Goal: Task Accomplishment & Management: Complete application form

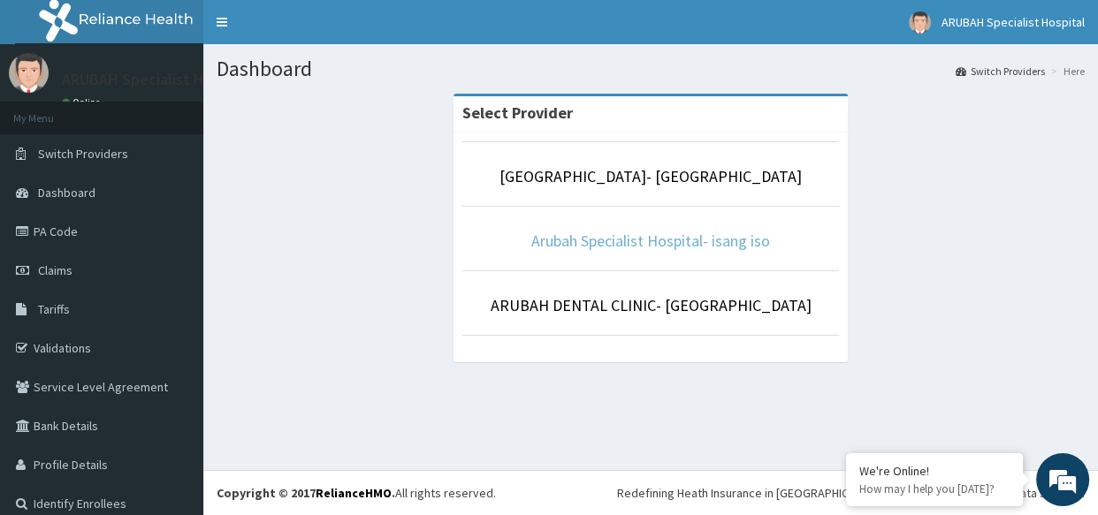
click at [564, 232] on link "Arubah Specialist Hospital- isang iso" at bounding box center [650, 241] width 239 height 20
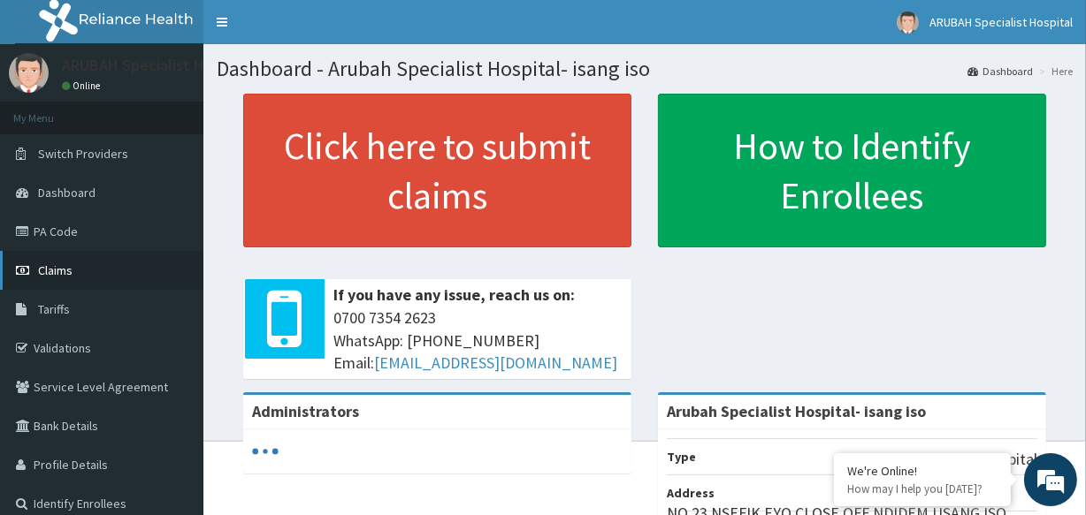
click at [134, 258] on link "Claims" at bounding box center [101, 270] width 203 height 39
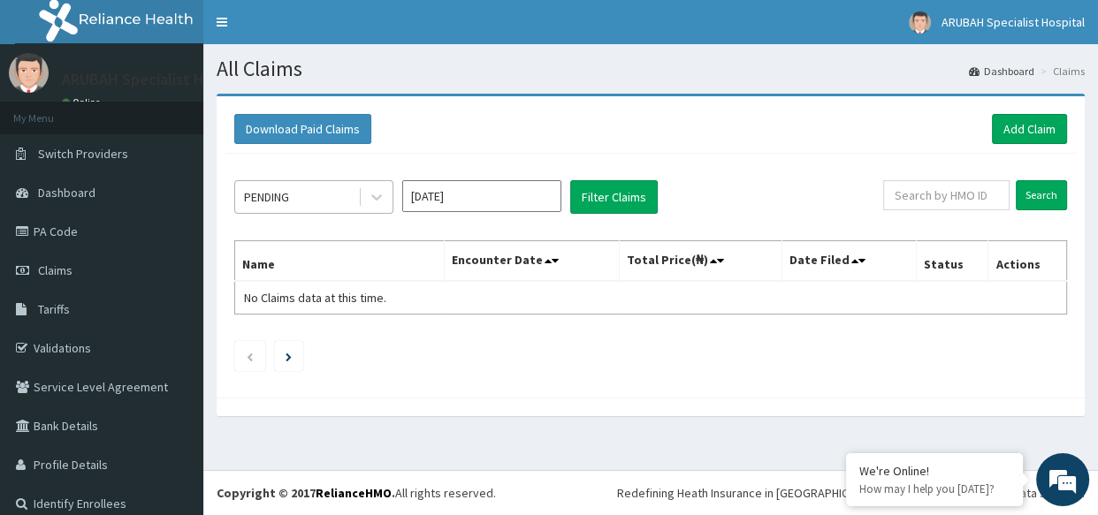
click at [298, 194] on div "PENDING" at bounding box center [296, 197] width 123 height 28
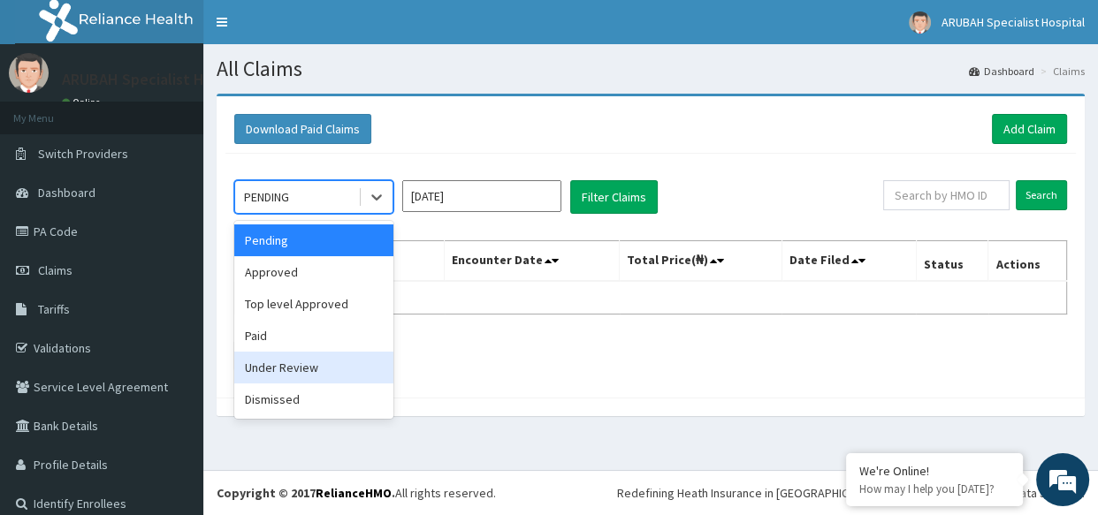
click at [297, 362] on div "Under Review" at bounding box center [313, 368] width 159 height 32
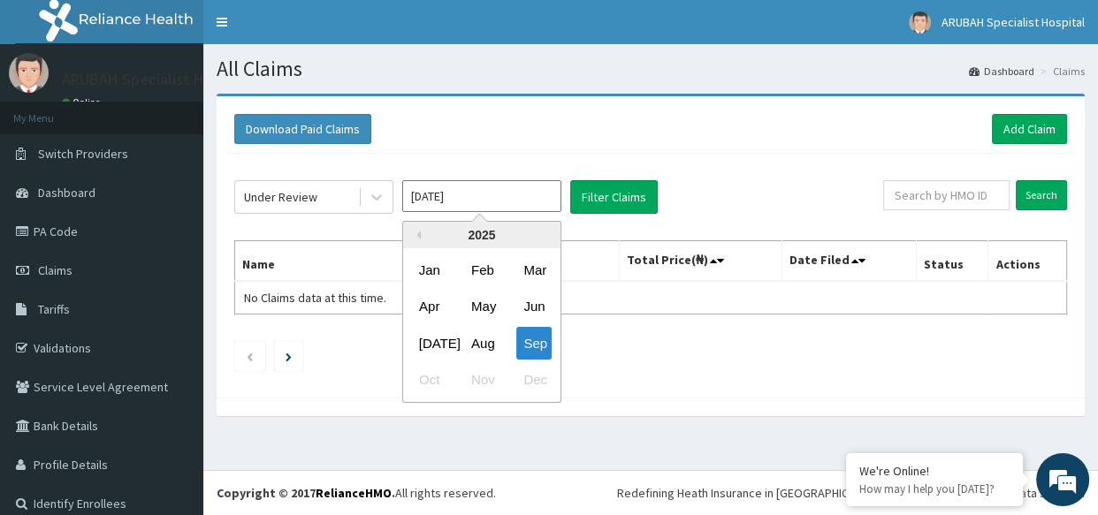
click at [472, 204] on input "Sep 2025" at bounding box center [481, 196] width 159 height 32
click at [489, 331] on div "Aug" at bounding box center [481, 343] width 35 height 33
type input "Aug 2025"
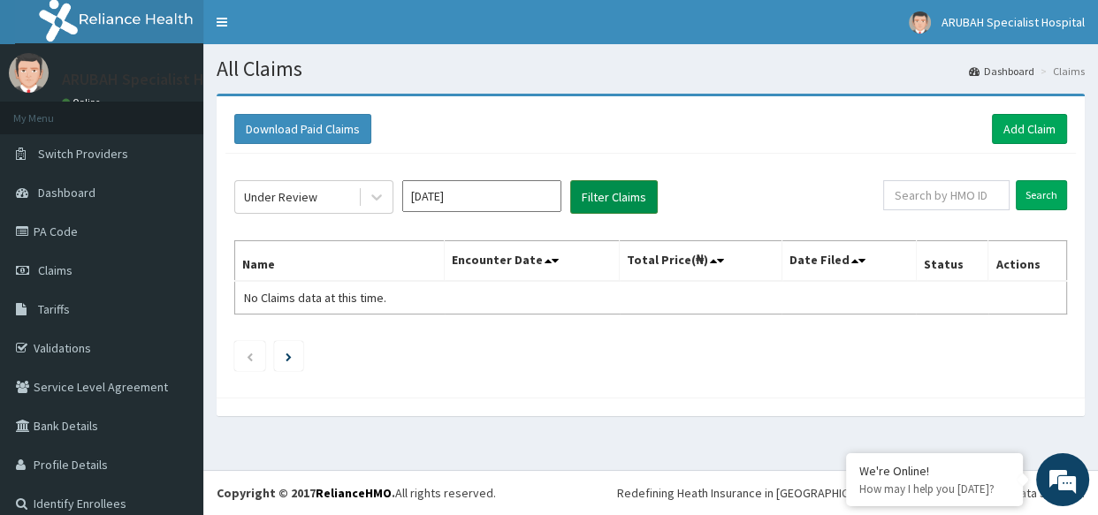
click at [600, 200] on button "Filter Claims" at bounding box center [614, 197] width 88 height 34
click at [601, 200] on button "Filter Claims" at bounding box center [614, 197] width 88 height 34
click at [361, 196] on div at bounding box center [377, 197] width 32 height 32
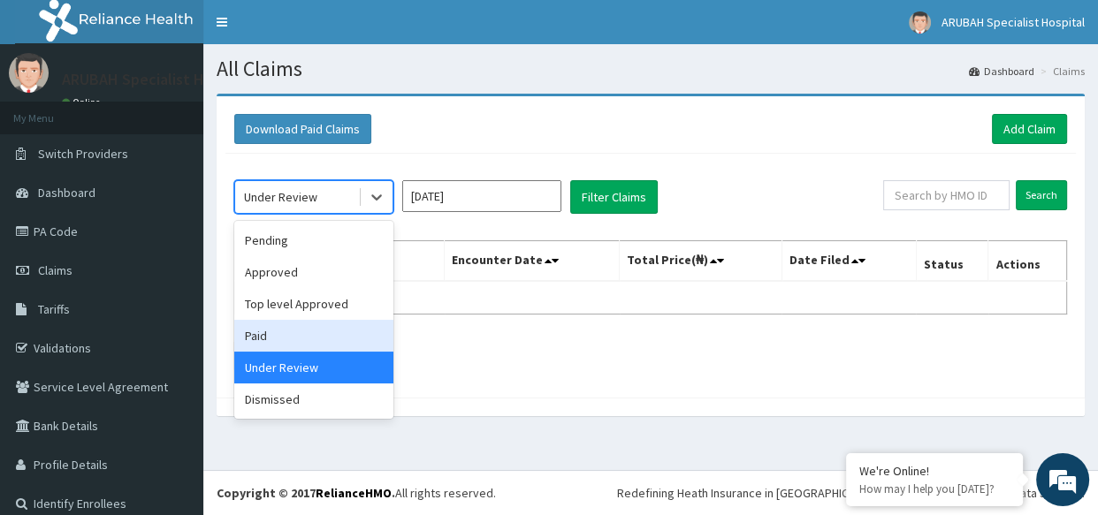
click at [336, 324] on div "Paid" at bounding box center [313, 336] width 159 height 32
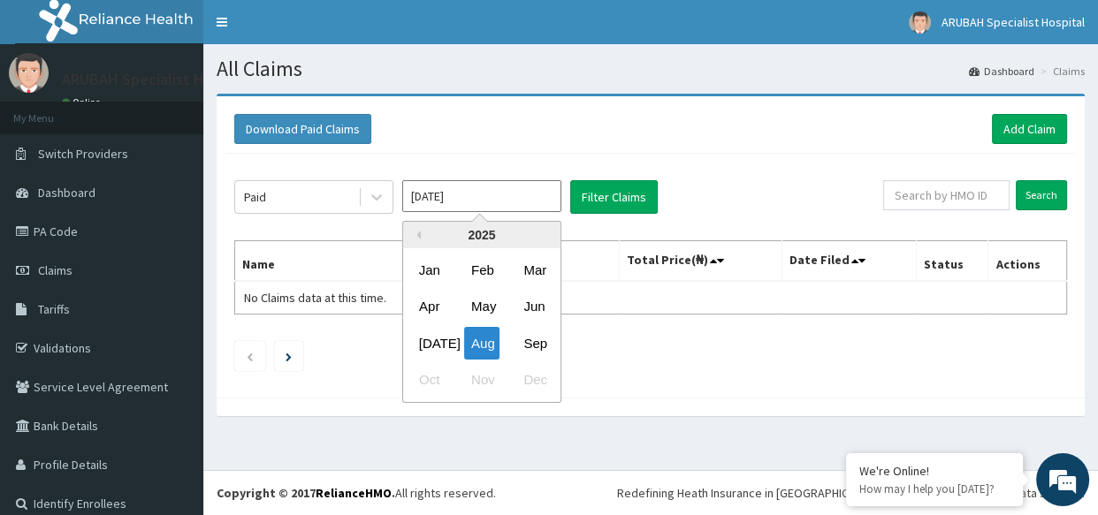
click at [470, 203] on input "Aug 2025" at bounding box center [481, 196] width 159 height 32
click at [482, 332] on div "Aug" at bounding box center [481, 343] width 35 height 33
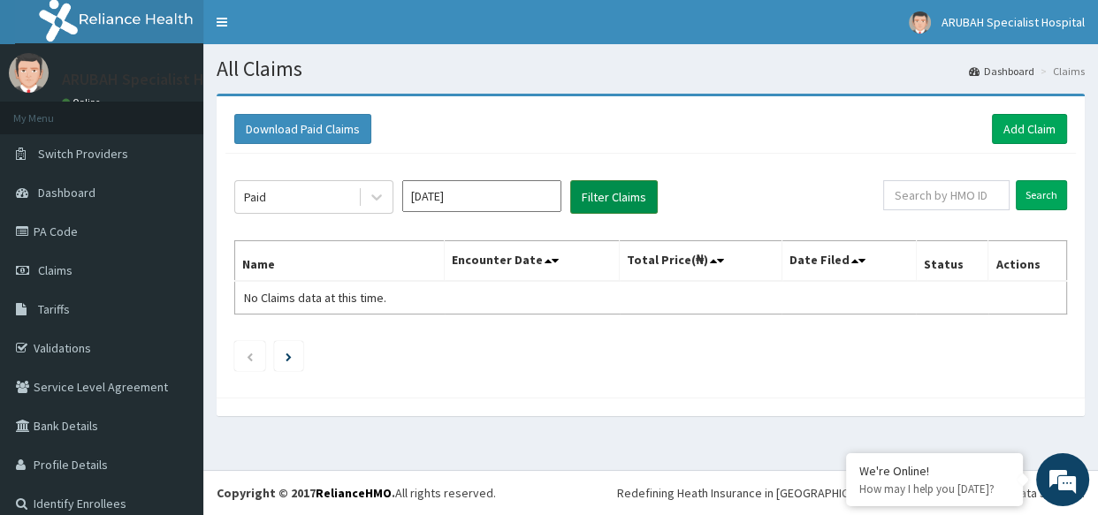
click at [586, 212] on button "Filter Claims" at bounding box center [614, 197] width 88 height 34
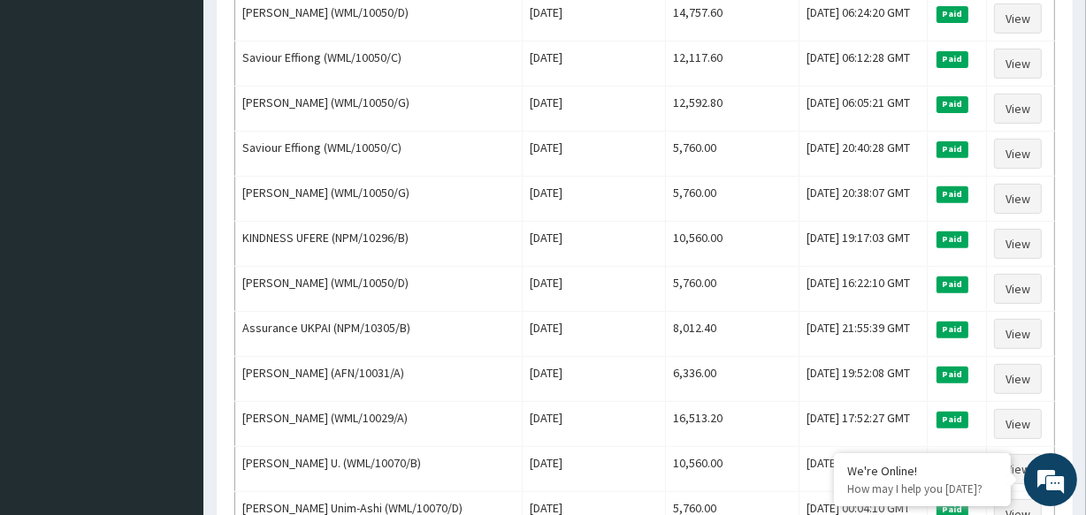
scroll to position [655, 0]
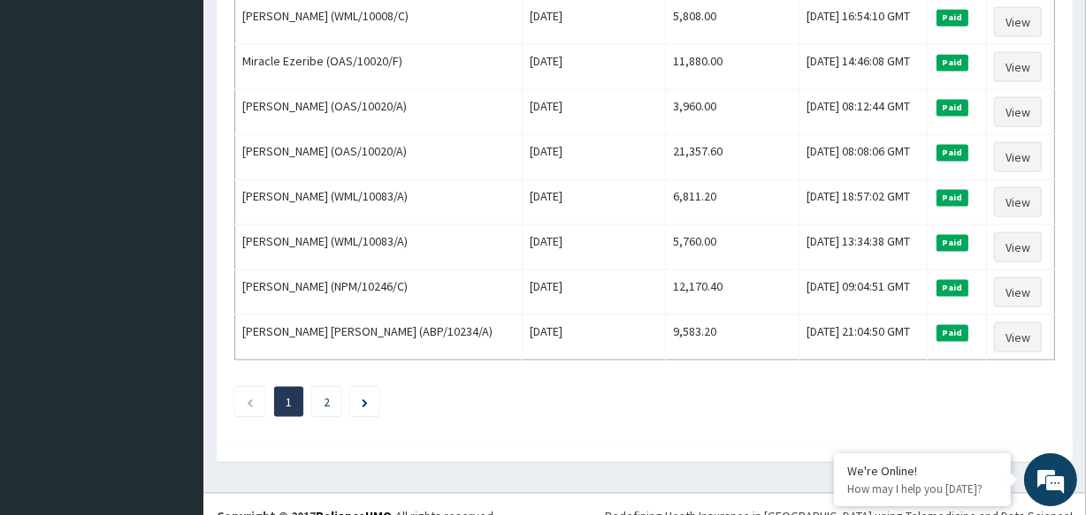
scroll to position [2184, 0]
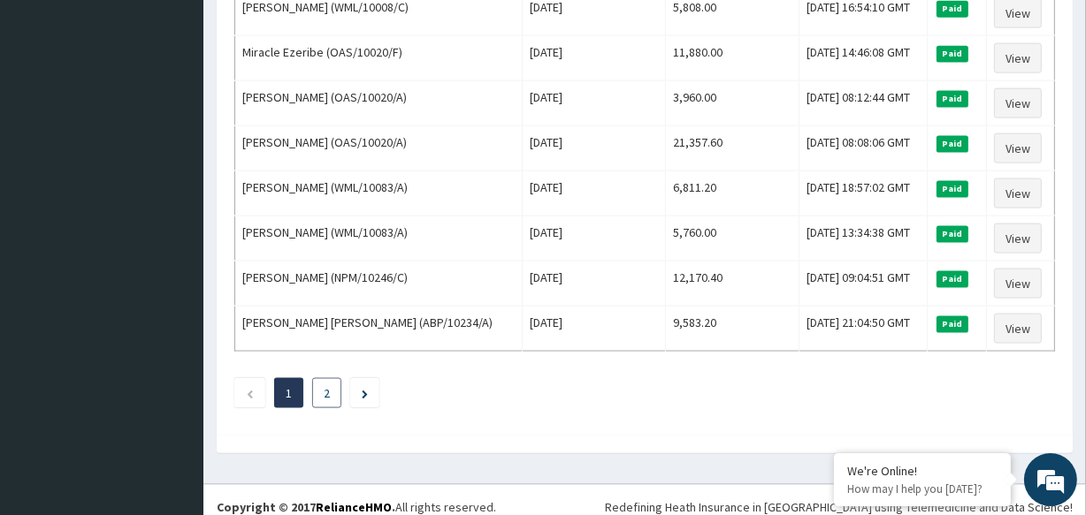
click at [330, 379] on li "2" at bounding box center [326, 393] width 29 height 30
click at [325, 385] on link "2" at bounding box center [327, 393] width 6 height 16
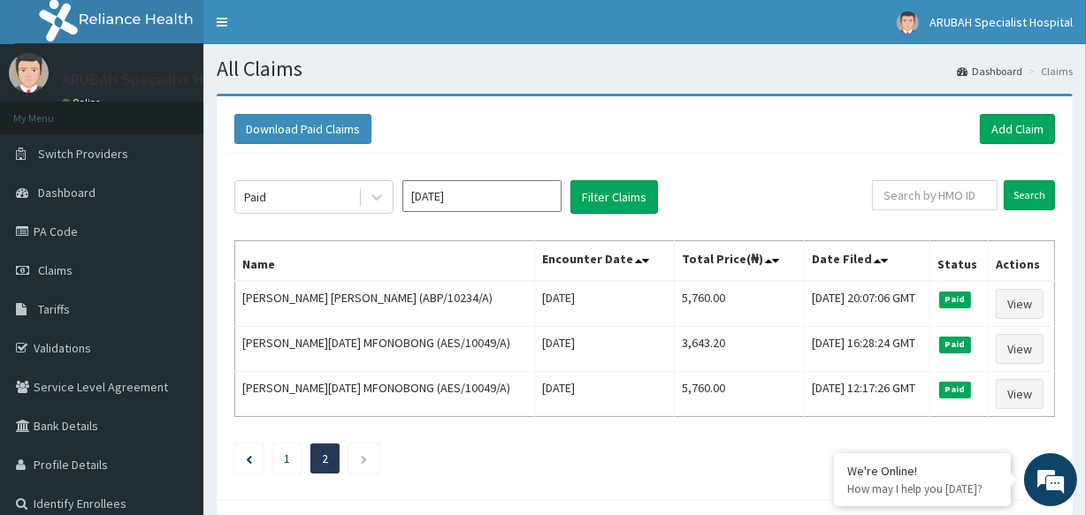
scroll to position [78, 0]
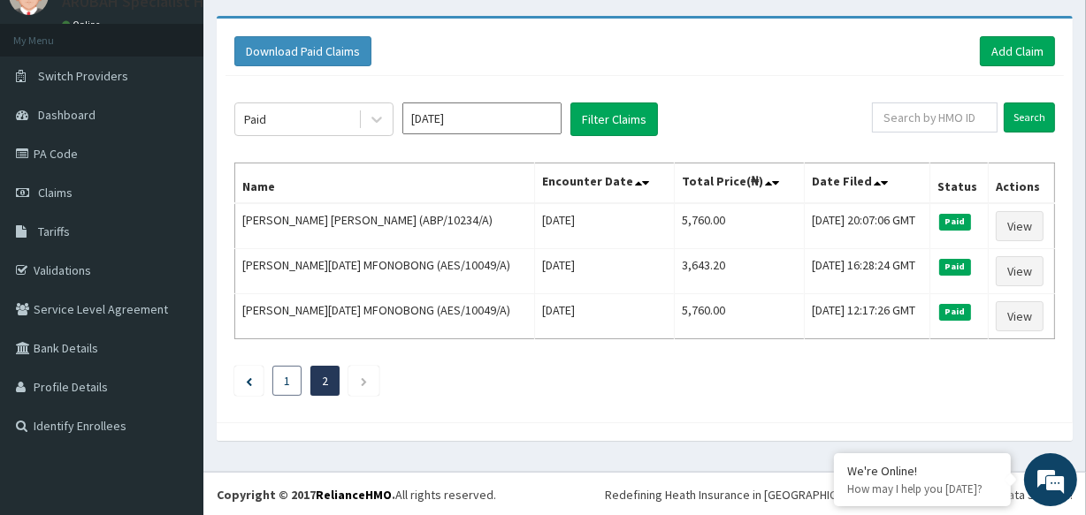
click at [293, 377] on li "1" at bounding box center [286, 381] width 29 height 30
click at [288, 373] on link "1" at bounding box center [287, 381] width 6 height 16
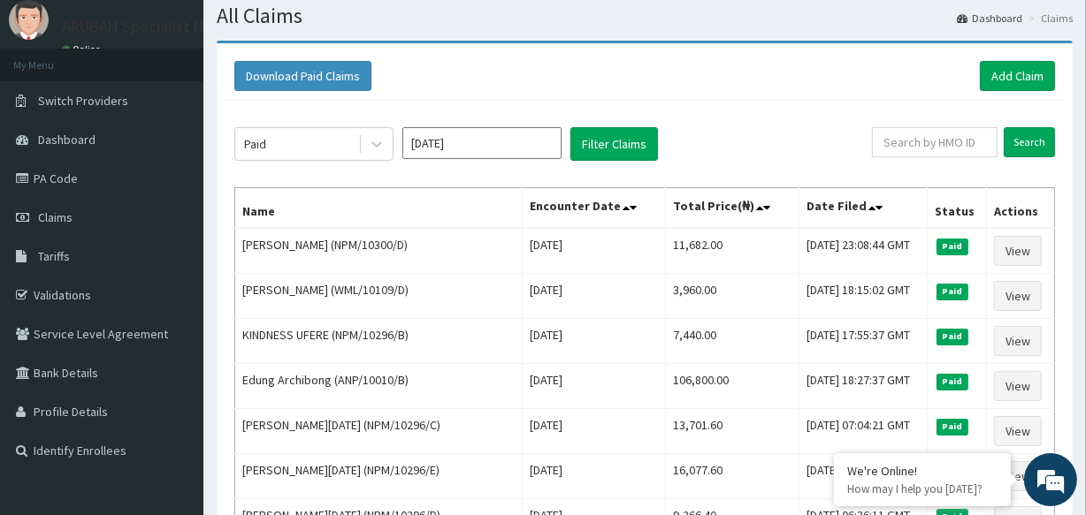
scroll to position [0, 0]
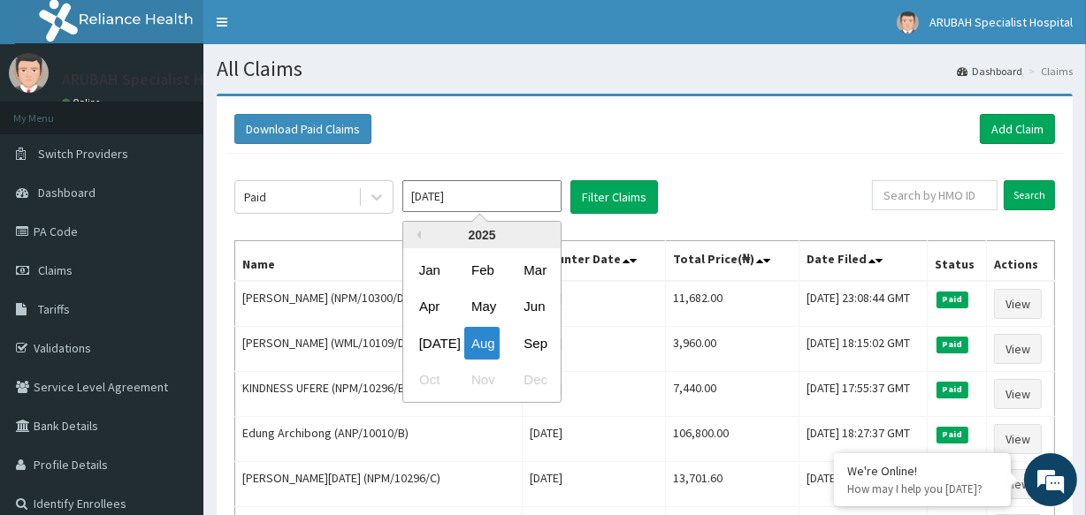
click at [538, 202] on input "Aug 2025" at bounding box center [481, 196] width 159 height 32
click at [536, 328] on div "Sep" at bounding box center [533, 343] width 35 height 33
type input "Sep 2025"
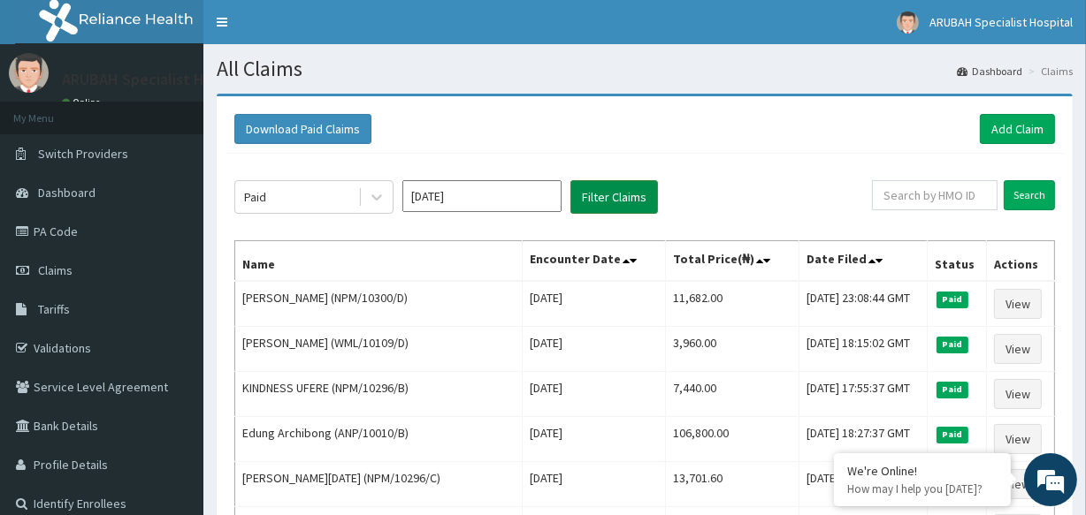
click at [600, 202] on button "Filter Claims" at bounding box center [614, 197] width 88 height 34
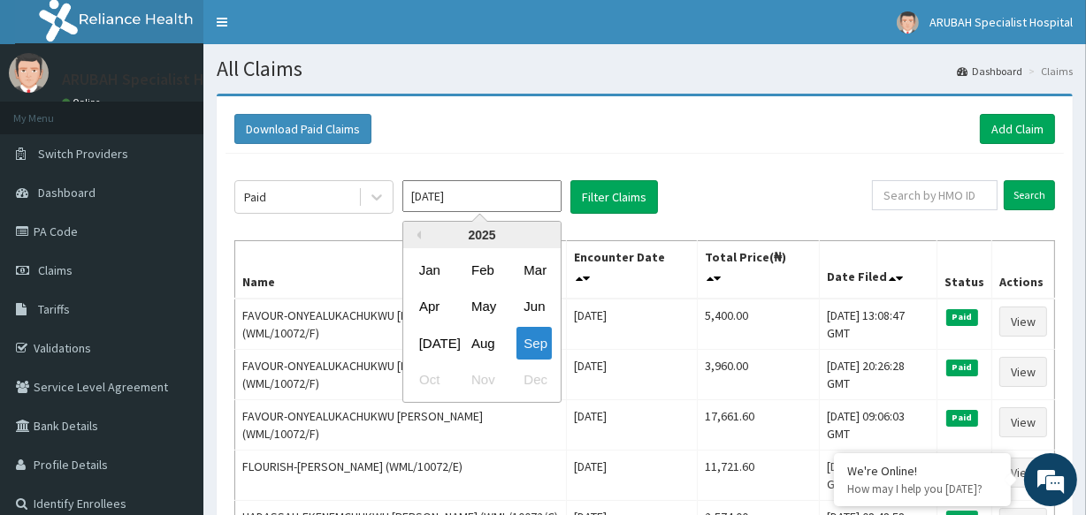
click at [532, 201] on input "Sep 2025" at bounding box center [481, 196] width 159 height 32
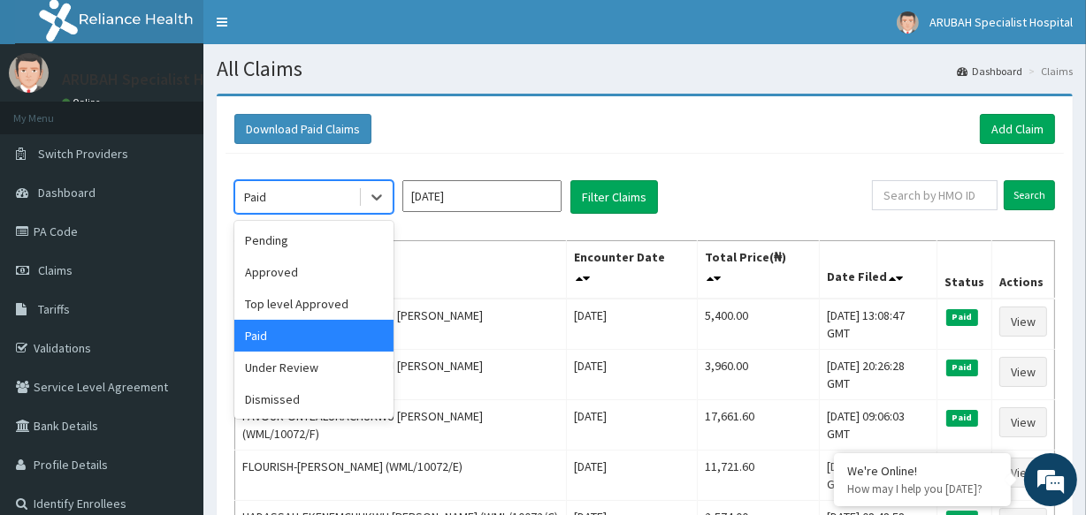
click at [351, 196] on div "Paid" at bounding box center [296, 197] width 123 height 28
click at [316, 355] on div "Under Review" at bounding box center [313, 368] width 159 height 32
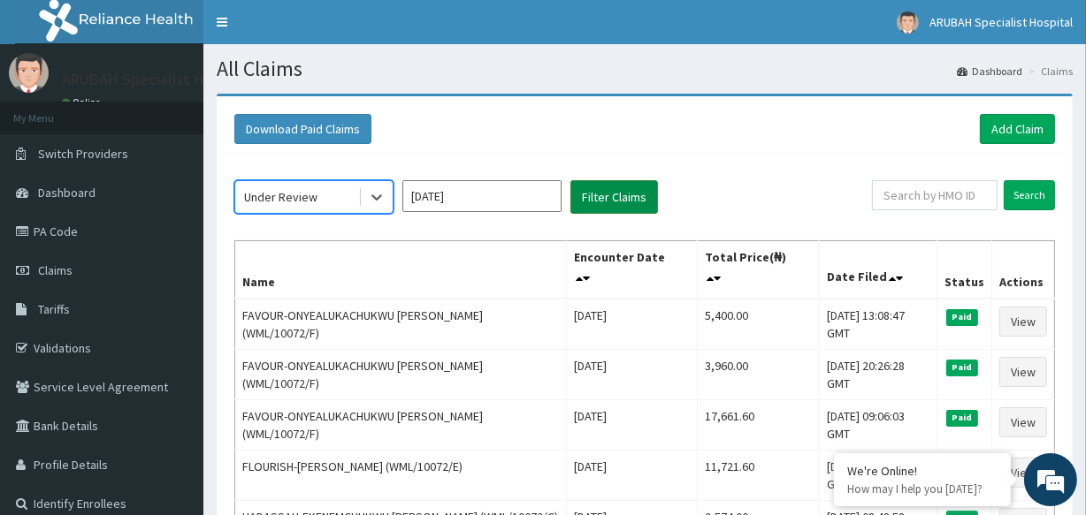
click at [592, 200] on button "Filter Claims" at bounding box center [614, 197] width 88 height 34
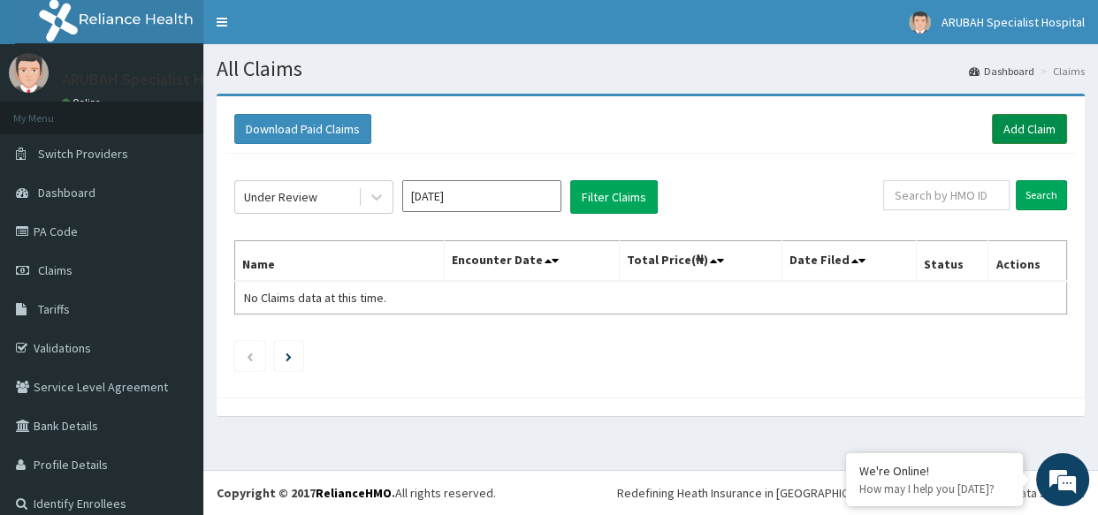
click at [992, 122] on link "Add Claim" at bounding box center [1029, 129] width 75 height 30
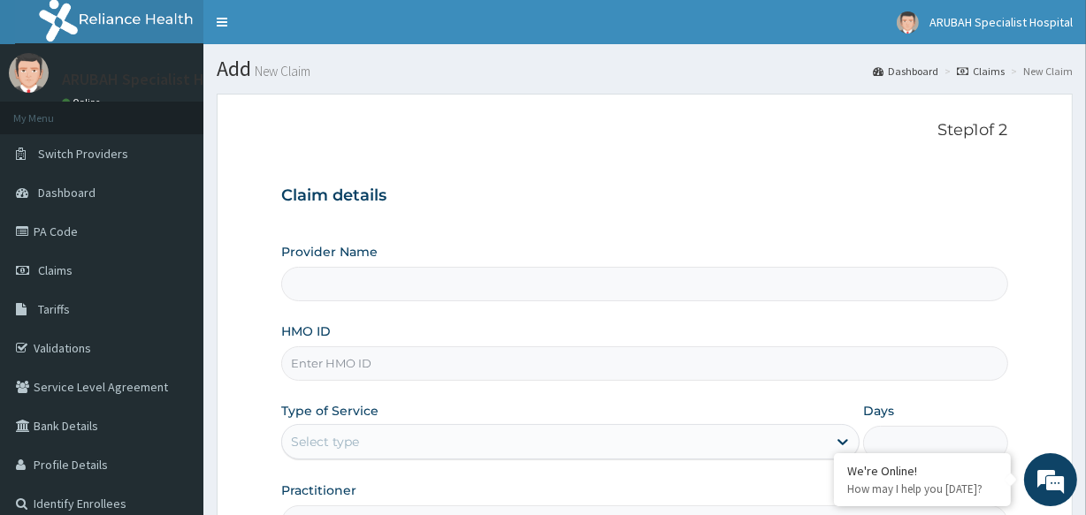
type input "Arubah Specialist Hospital- isang iso"
click at [382, 356] on input "HMO ID" at bounding box center [644, 364] width 726 height 34
paste input "SSU/10005/A"
type input "SSU/10005/A"
click at [375, 423] on div "Type of Service Select type" at bounding box center [570, 431] width 578 height 58
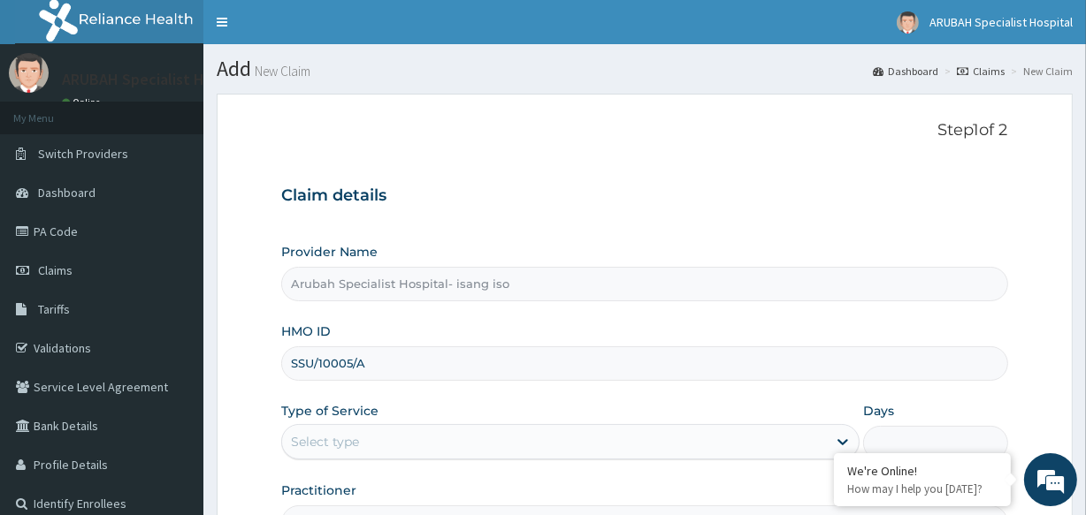
click at [375, 435] on div "Select type" at bounding box center [554, 442] width 545 height 28
click at [377, 505] on div "Outpatient" at bounding box center [570, 518] width 578 height 32
type input "1"
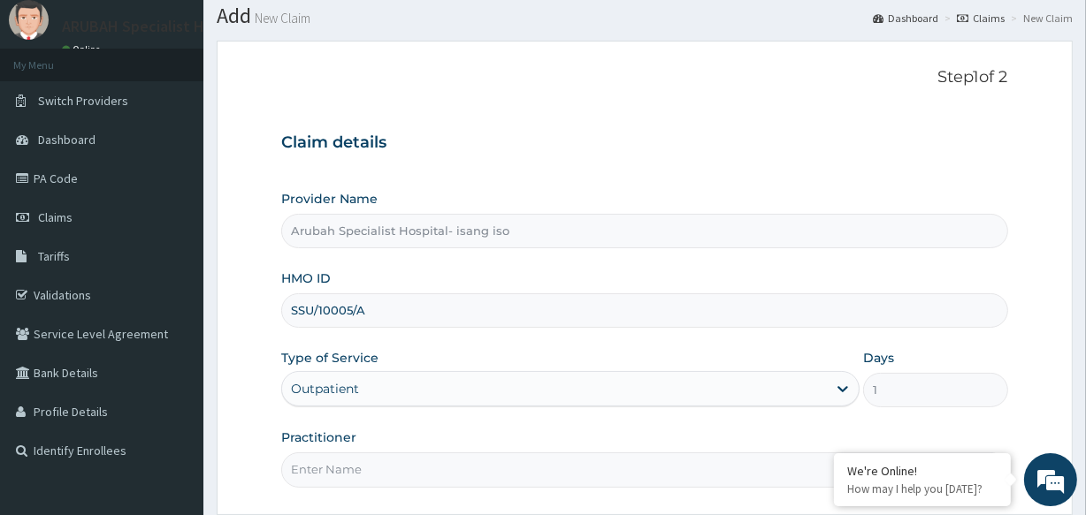
scroll to position [78, 0]
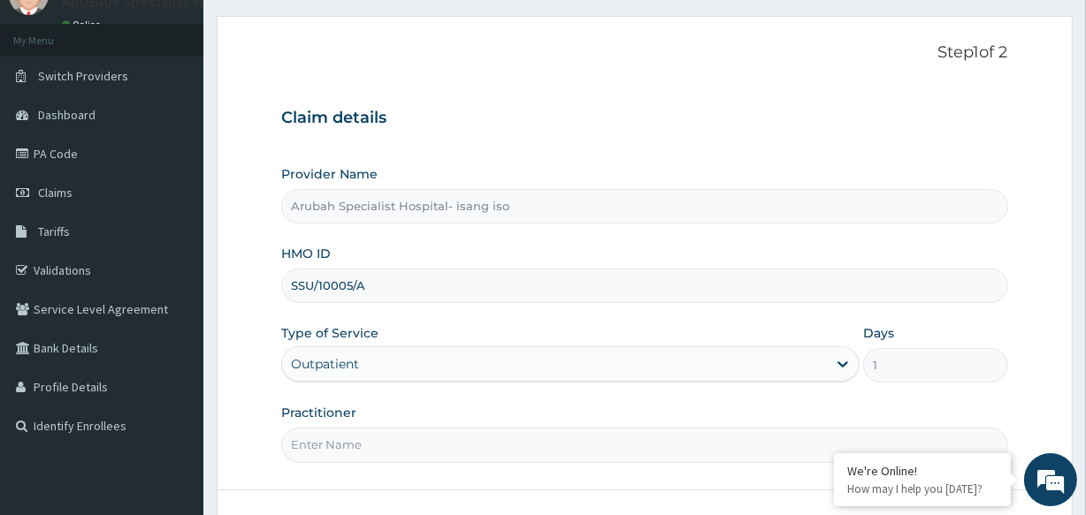
click at [613, 442] on input "Practitioner" at bounding box center [644, 445] width 726 height 34
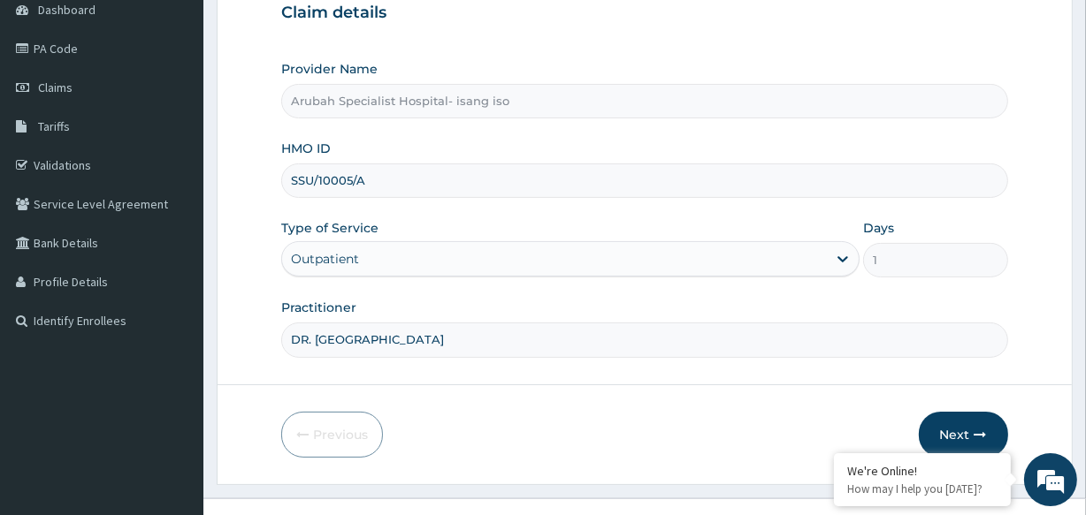
scroll to position [210, 0]
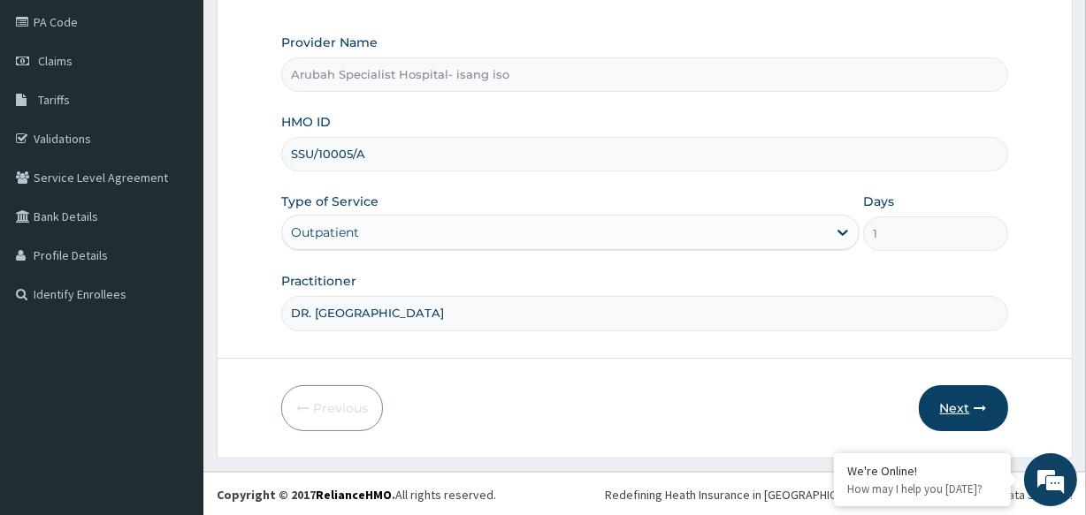
type input "DR. UKWEH"
click at [980, 404] on icon "button" at bounding box center [980, 408] width 12 height 12
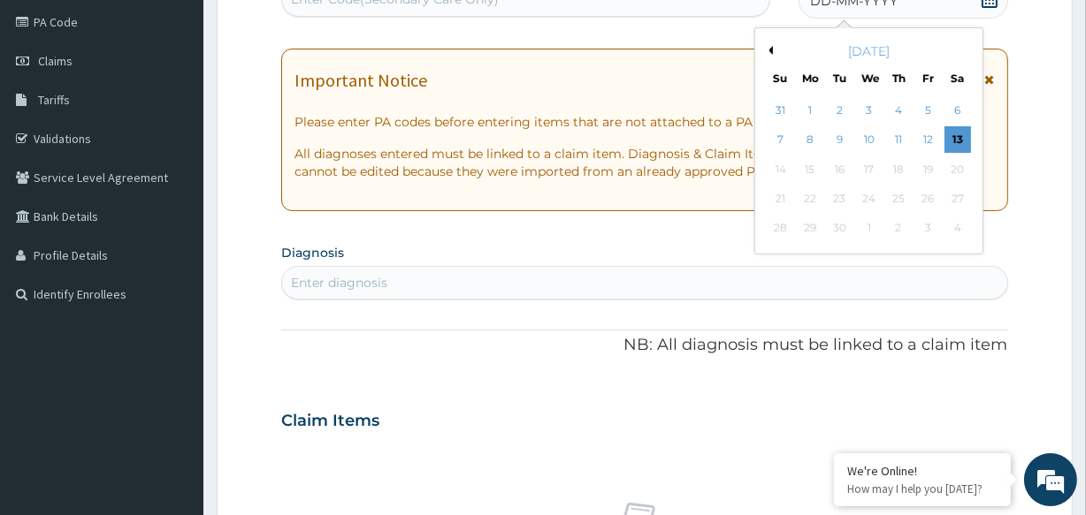
click at [774, 48] on div "September 2025" at bounding box center [868, 51] width 213 height 18
click at [771, 50] on button "Previous Month" at bounding box center [768, 50] width 9 height 9
click at [814, 162] on div "11" at bounding box center [809, 169] width 27 height 27
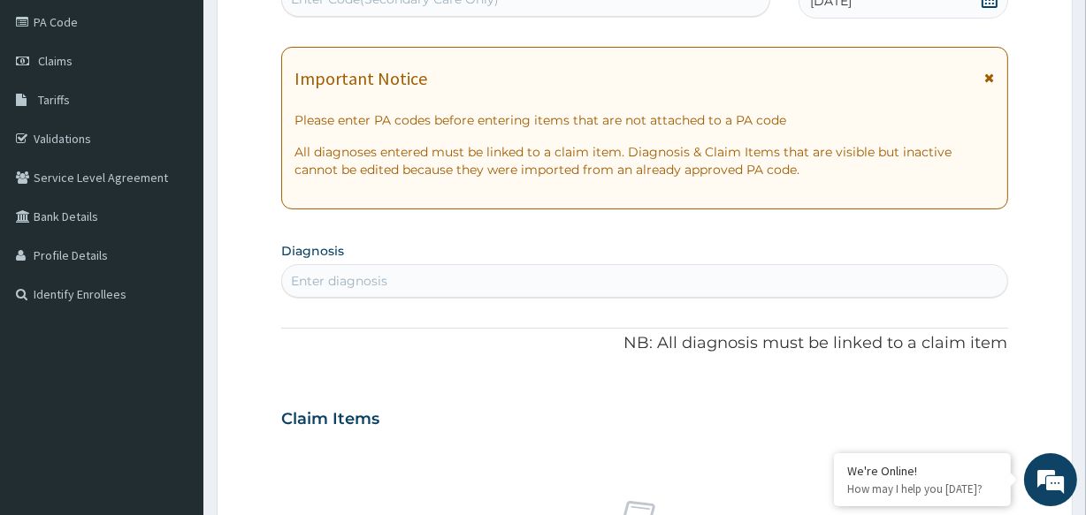
scroll to position [200, 0]
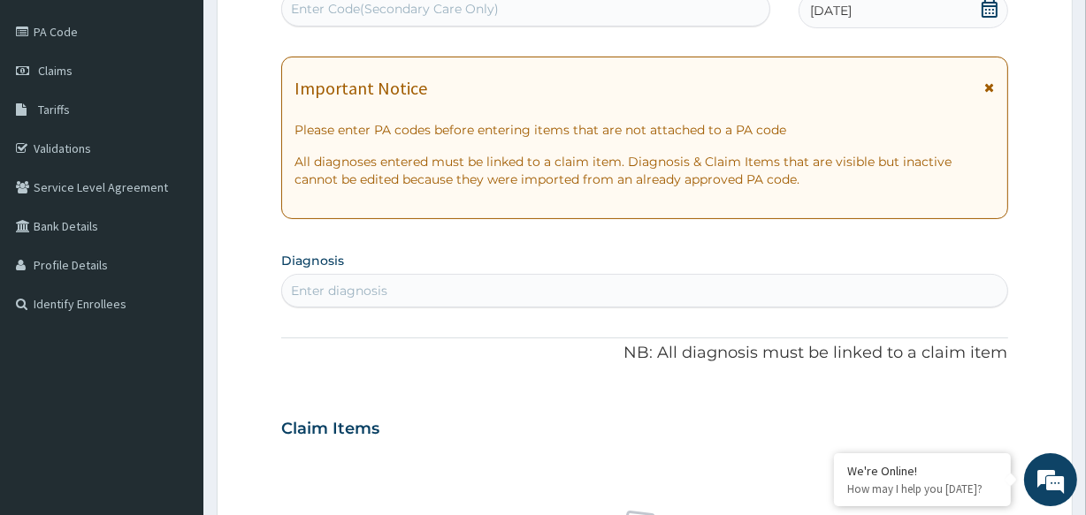
click at [346, 2] on div "Enter Code(Secondary Care Only)" at bounding box center [395, 9] width 208 height 18
paste input "PA/DD4F08"
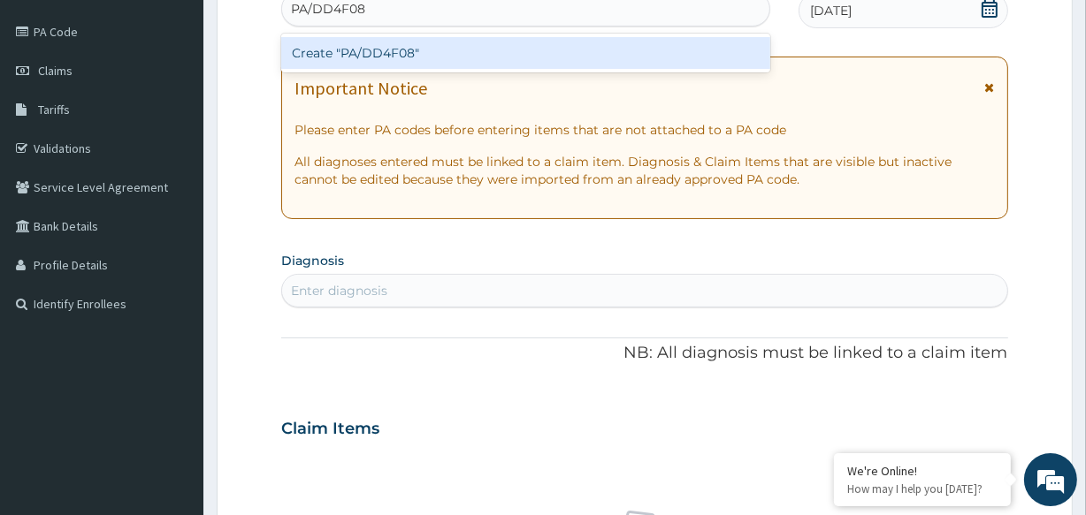
type input "PA/DD4F08"
click at [265, 24] on form "Step 2 of 2 PA Code / Prescription Code option Create "PA/DD4F08" focused, 1 of…" at bounding box center [645, 452] width 856 height 1117
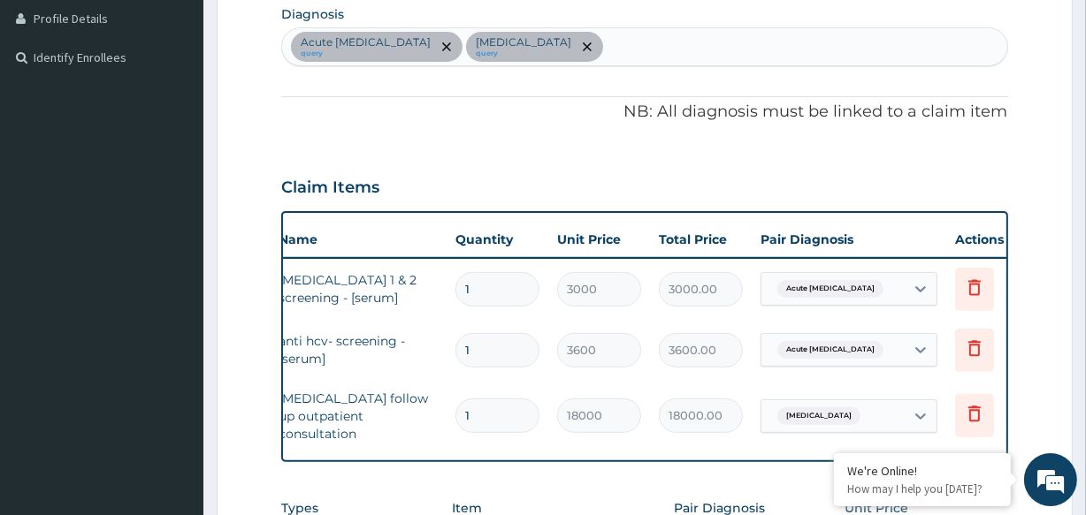
scroll to position [449, 0]
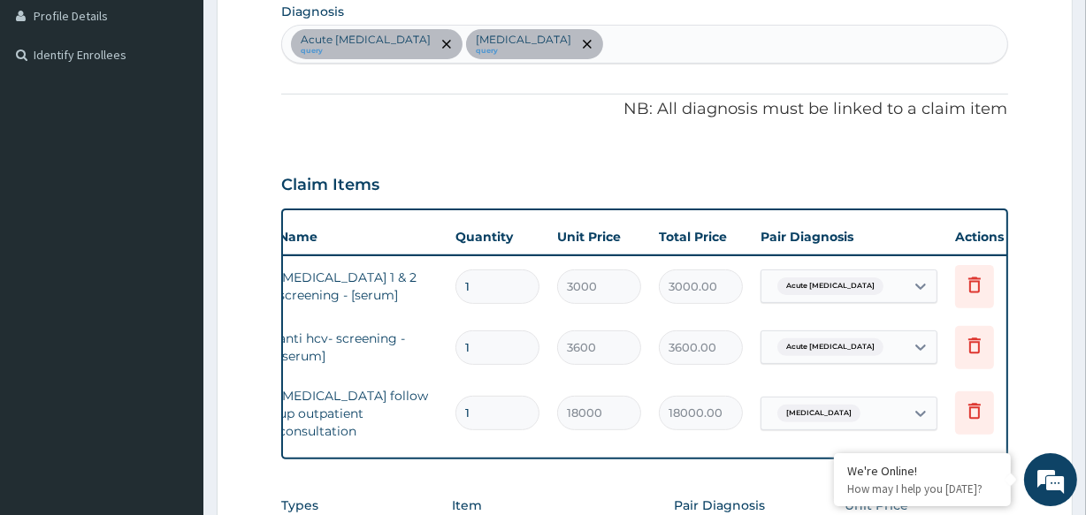
click at [796, 47] on div "Acute hepatitis query Acne vulgaris query" at bounding box center [644, 44] width 724 height 37
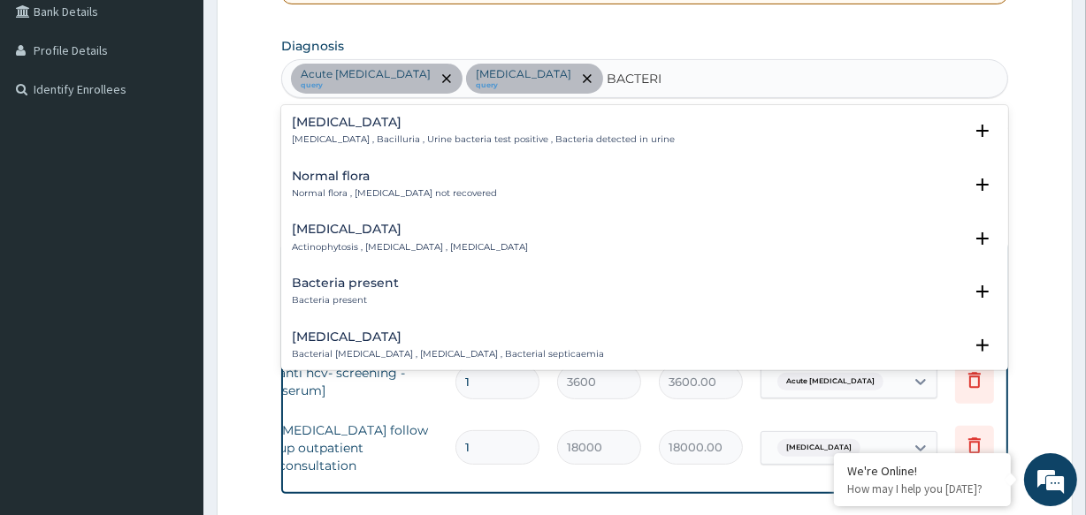
scroll to position [9, 0]
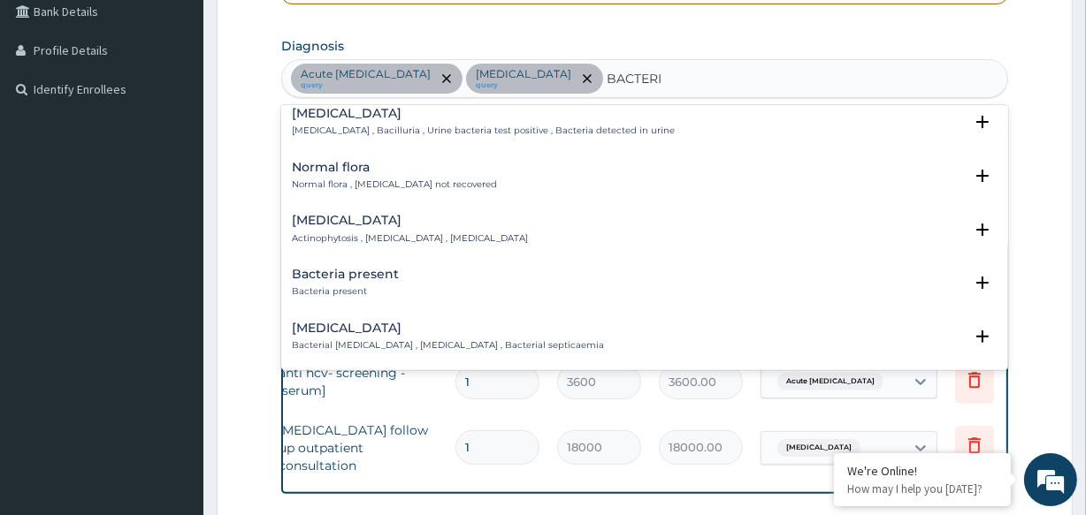
type input "BACTERI"
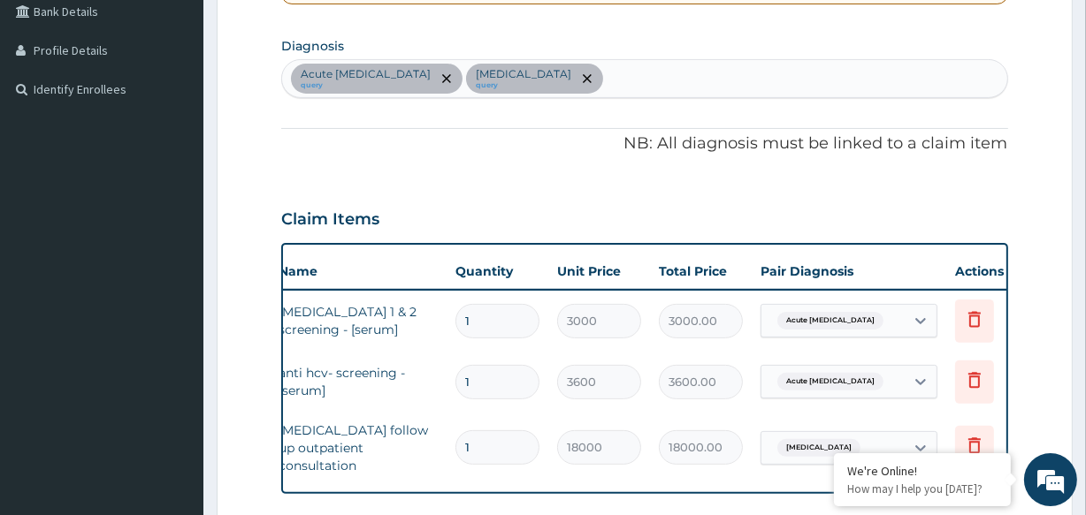
click at [628, 86] on div "Acute hepatitis query Acne vulgaris query" at bounding box center [644, 78] width 724 height 37
type input "SKIN"
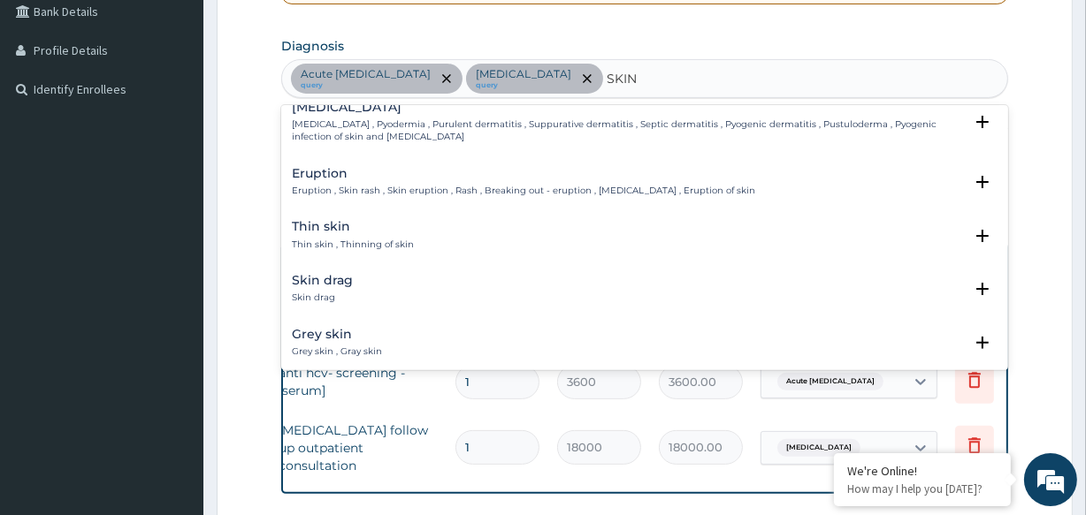
scroll to position [221, 0]
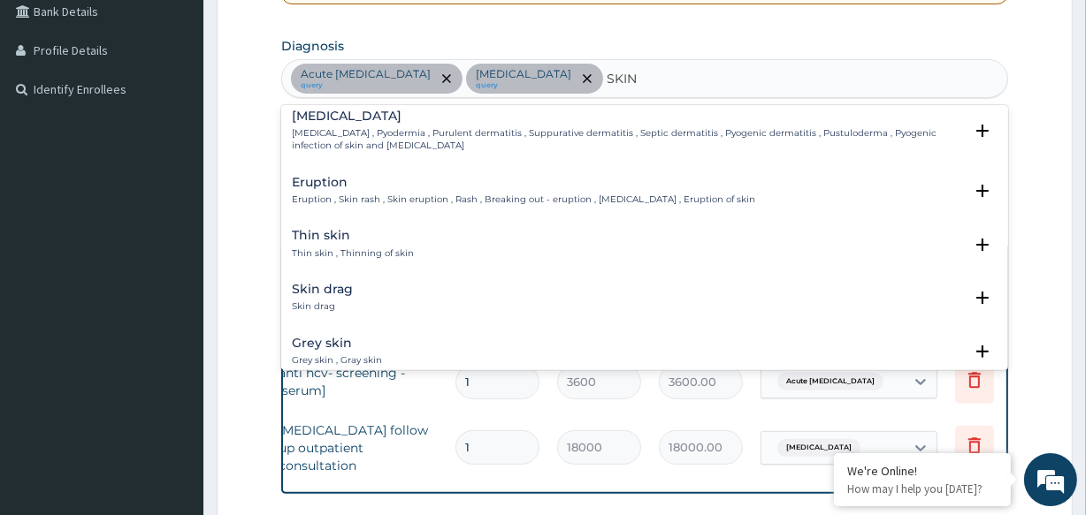
click at [689, 194] on p "Eruption , Skin rash , Skin eruption , Rash , Breaking out - eruption , Exanthe…" at bounding box center [523, 200] width 463 height 12
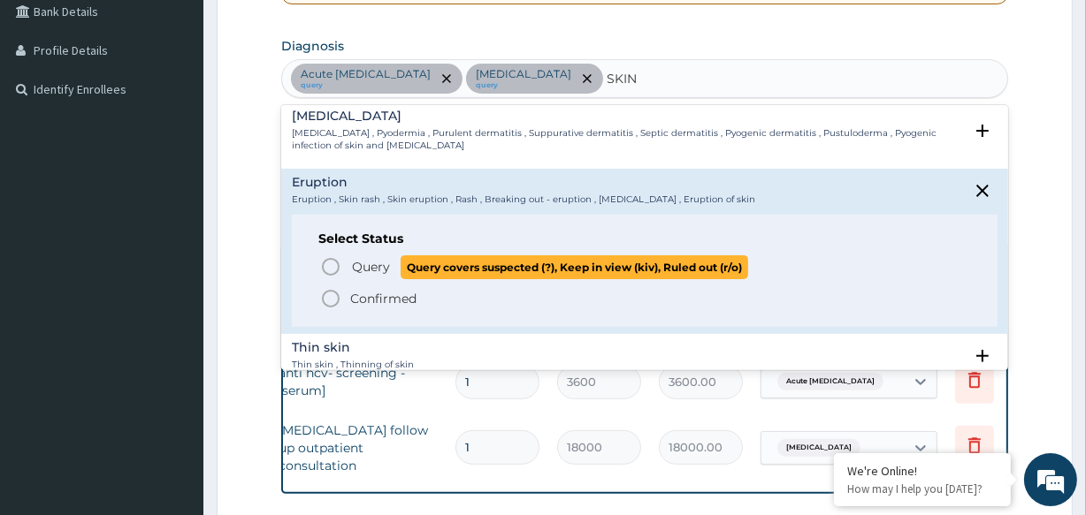
click at [332, 264] on icon "status option query" at bounding box center [330, 266] width 21 height 21
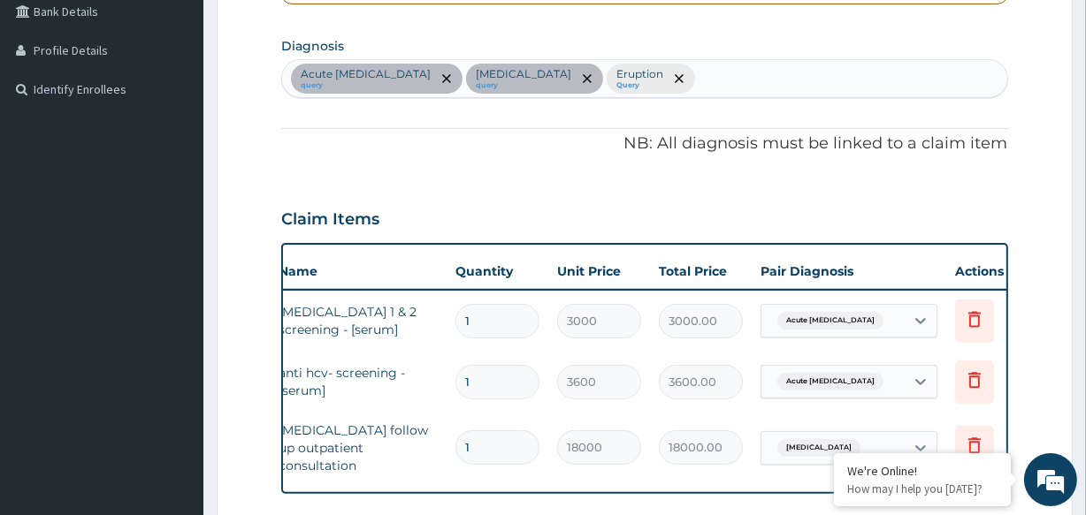
click at [648, 79] on div "Acute hepatitis query Acne vulgaris query Eruption Query" at bounding box center [644, 78] width 724 height 37
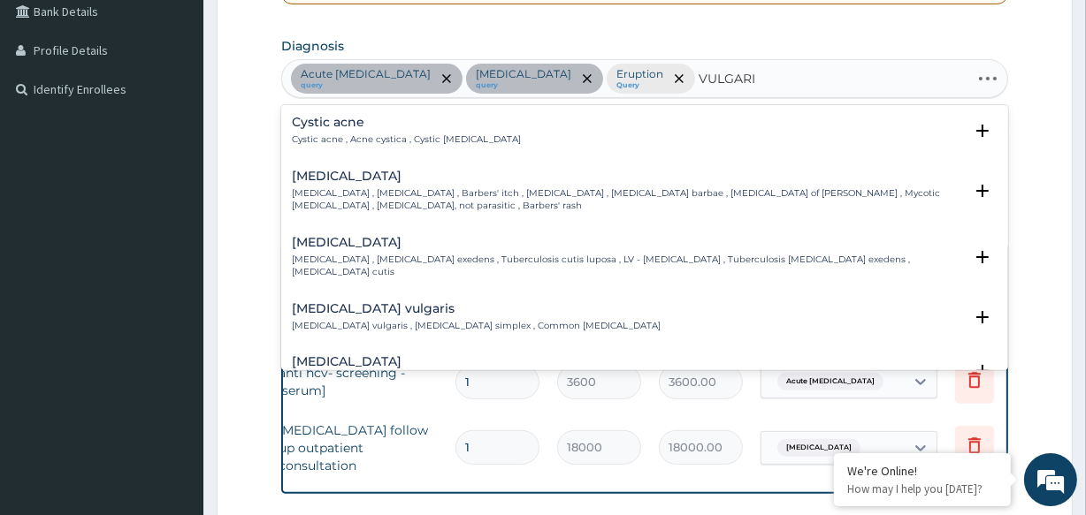
type input "VULGARIS"
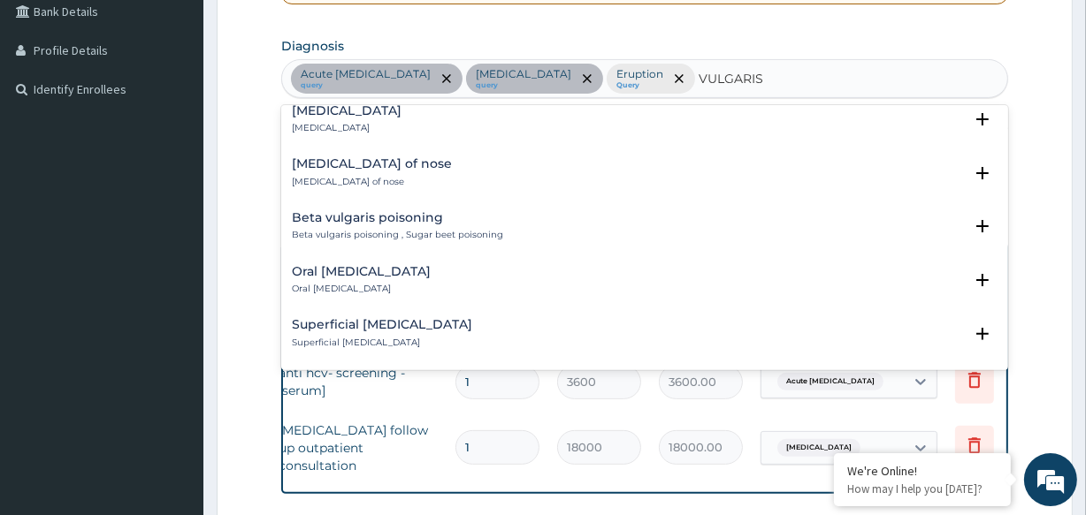
scroll to position [370, 0]
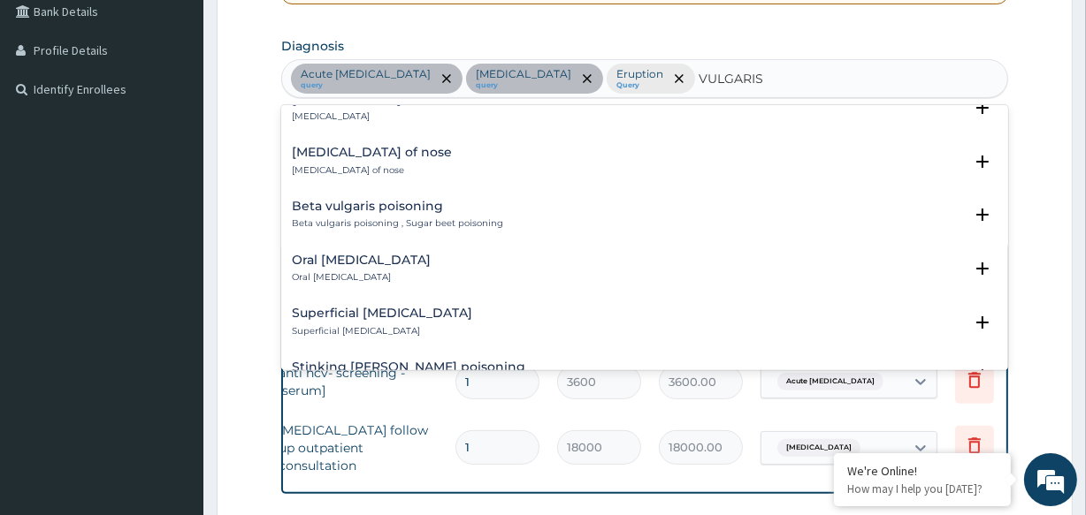
click at [432, 307] on h4 "Superficial acne vulgaris" at bounding box center [382, 313] width 180 height 13
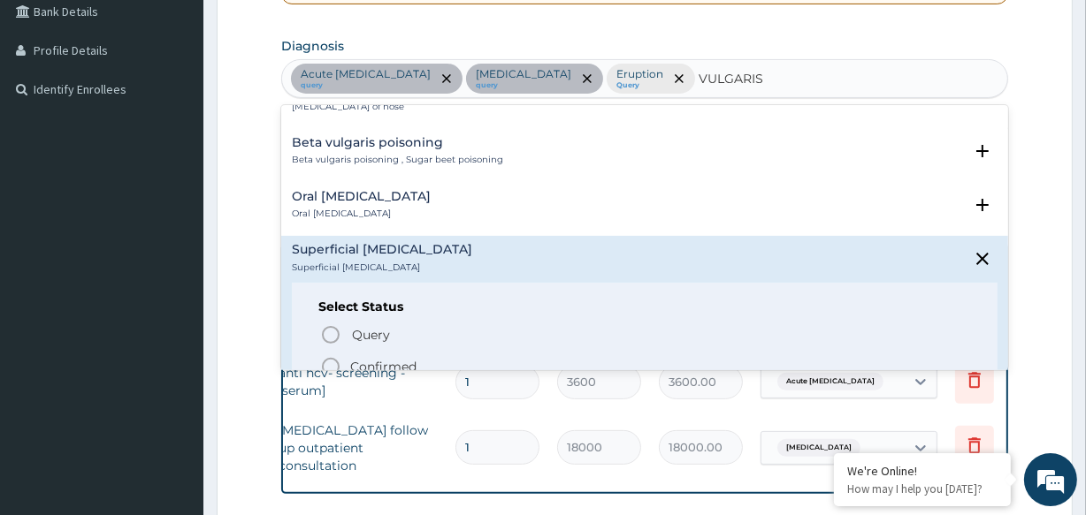
scroll to position [452, 0]
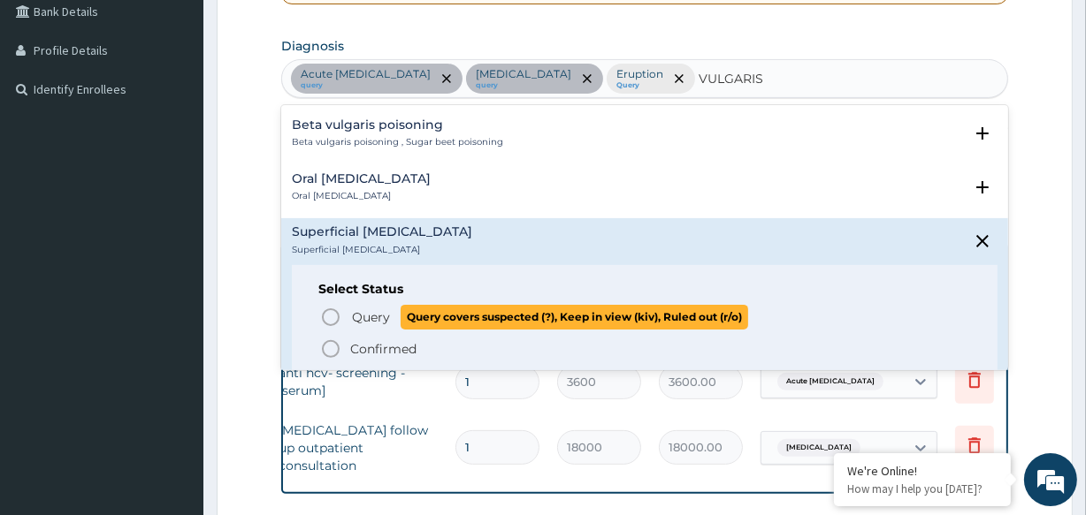
click at [330, 307] on icon "status option query" at bounding box center [330, 317] width 21 height 21
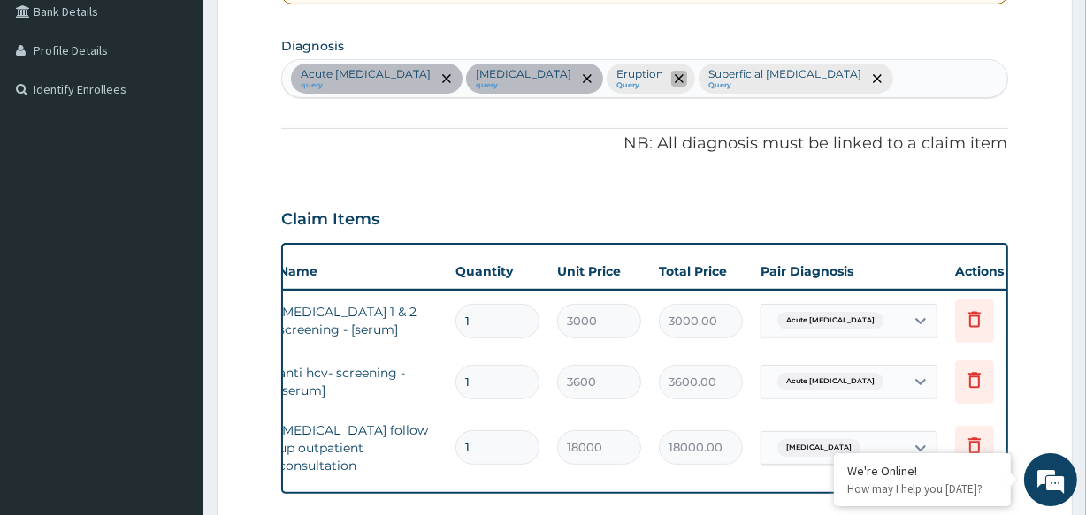
click at [671, 71] on span "remove selection option" at bounding box center [679, 79] width 16 height 16
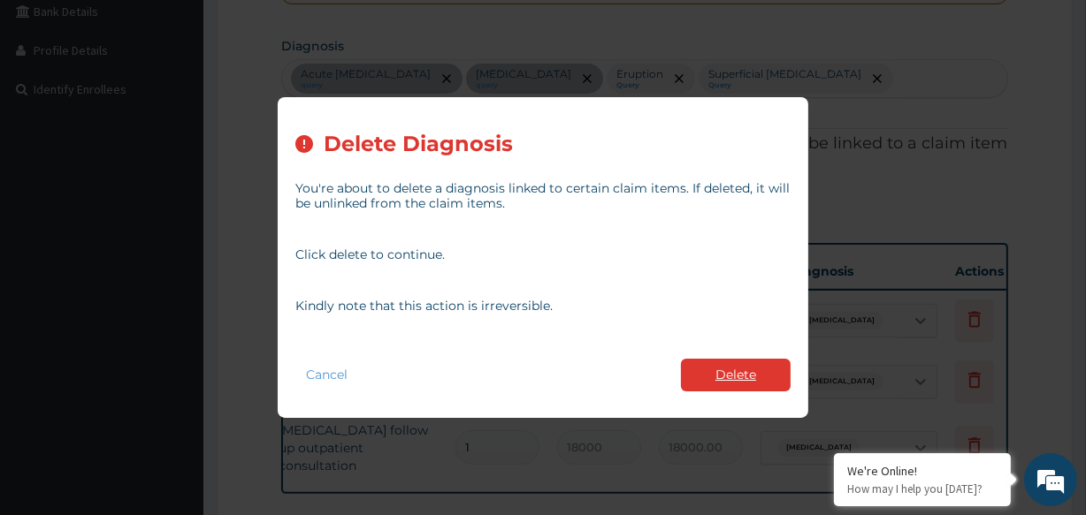
click at [718, 377] on button "Delete" at bounding box center [736, 375] width 110 height 33
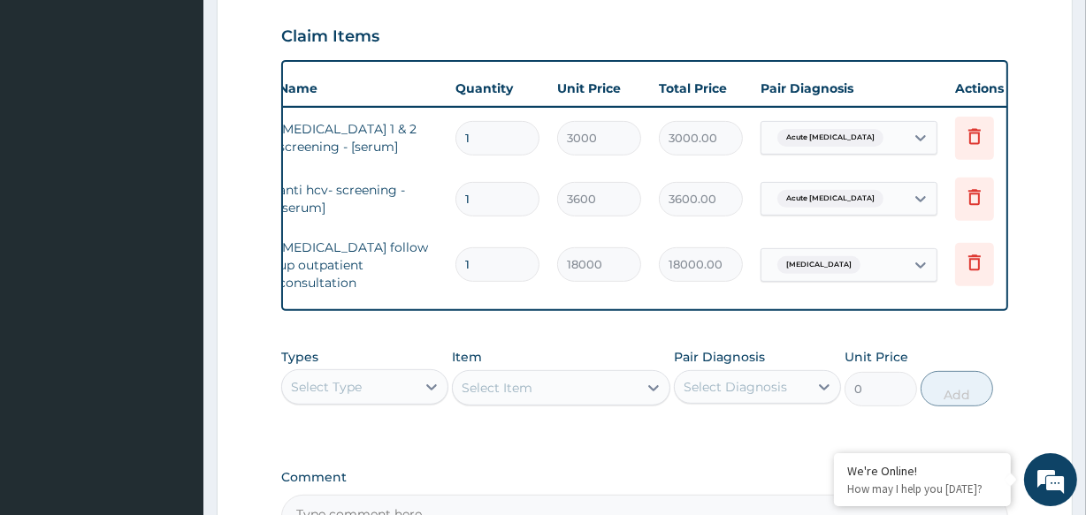
scroll to position [604, 0]
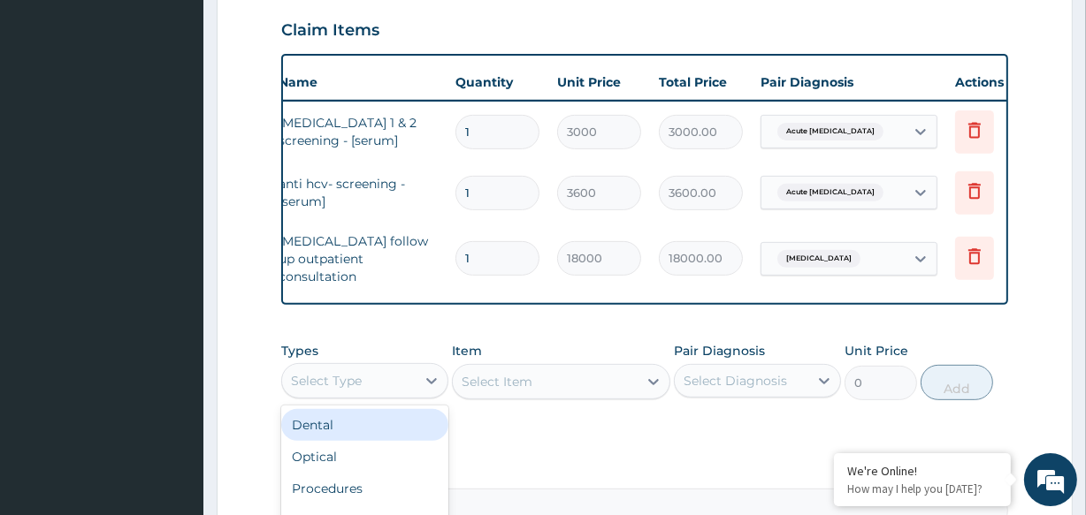
click at [404, 378] on div "Select Type" at bounding box center [348, 381] width 133 height 28
type input "LAB"
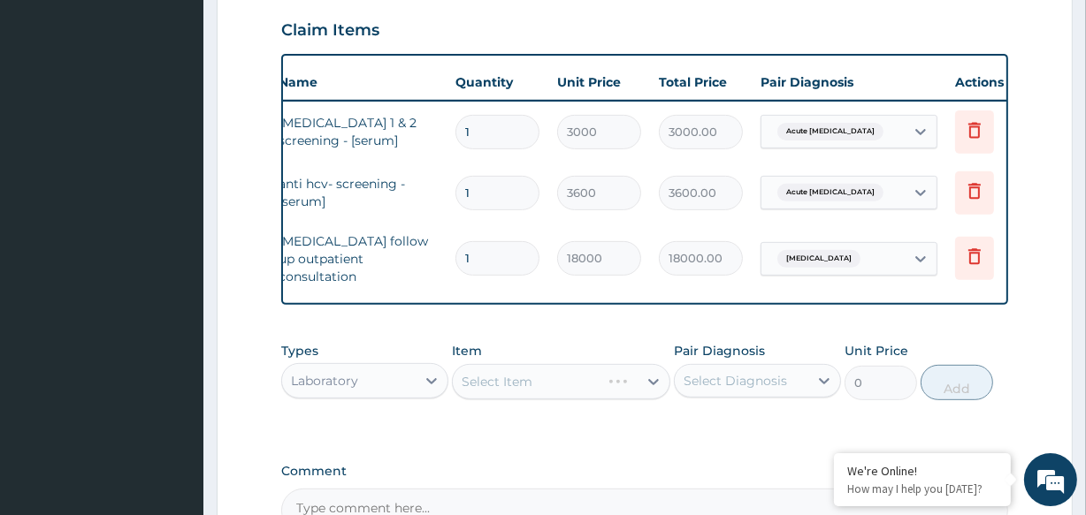
click at [533, 370] on div "Select Item" at bounding box center [560, 381] width 217 height 35
click at [557, 385] on div "Select Item" at bounding box center [545, 382] width 184 height 28
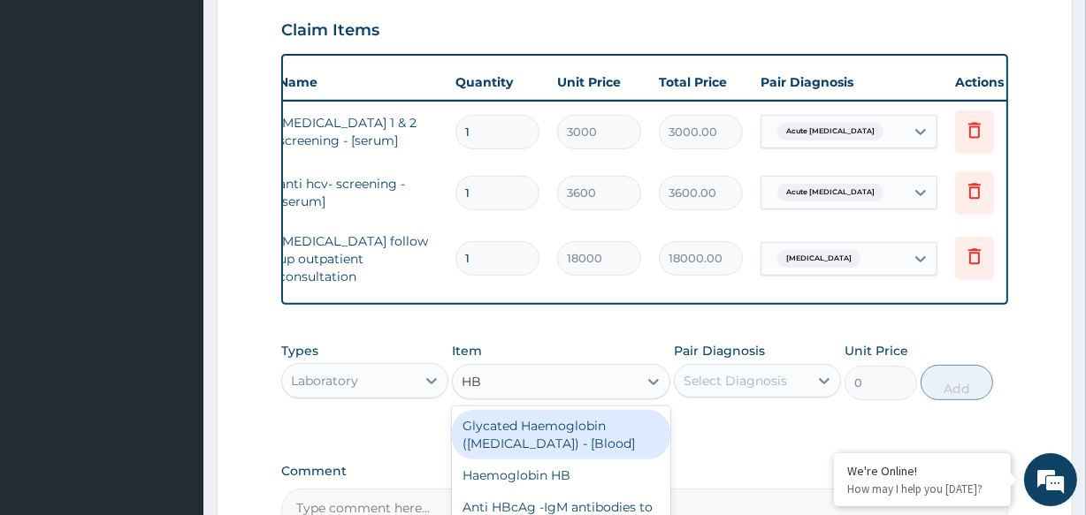
type input "HBS"
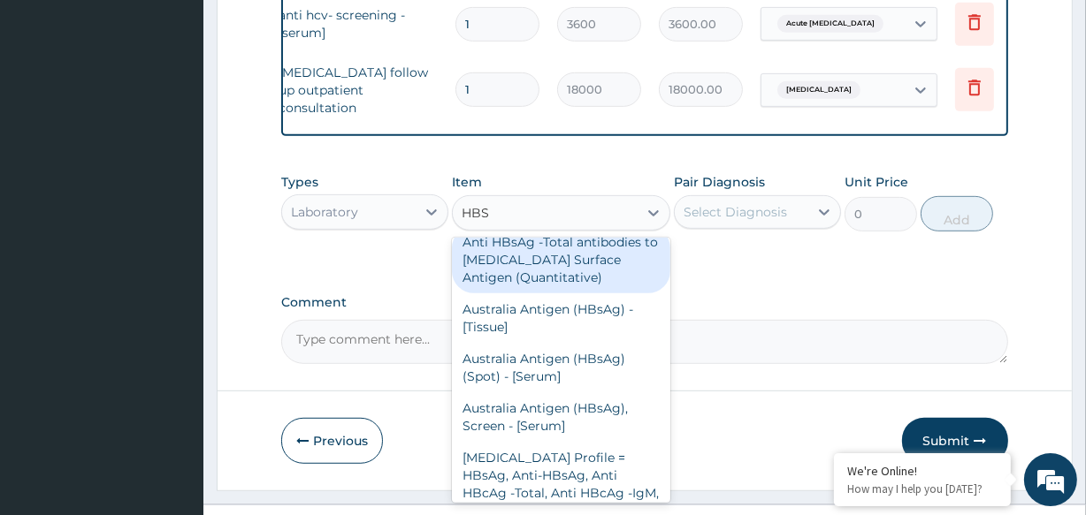
scroll to position [0, 0]
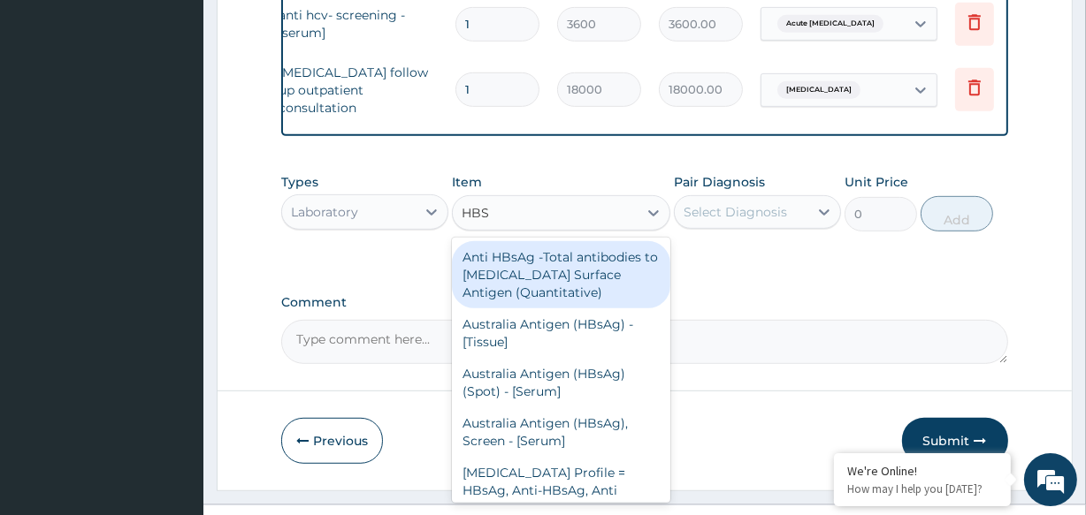
click at [578, 264] on div "Anti HBsAg -Total antibodies to Hepatitis B Surface Antigen (Quantitative)" at bounding box center [560, 274] width 217 height 67
type input "4800"
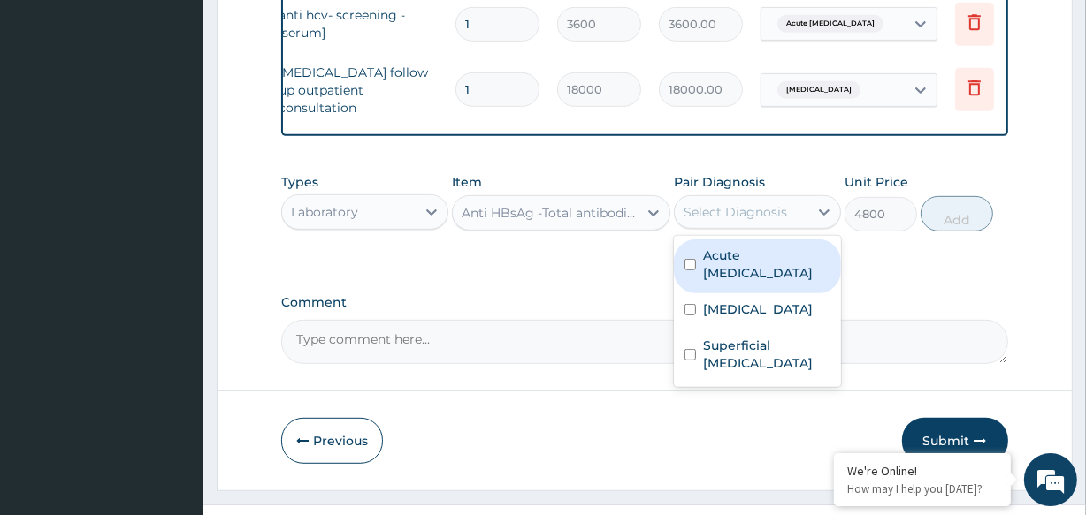
click at [712, 216] on div "Select Diagnosis" at bounding box center [734, 212] width 103 height 18
click at [708, 267] on div "Acute hepatitis" at bounding box center [757, 267] width 167 height 54
checkbox input "true"
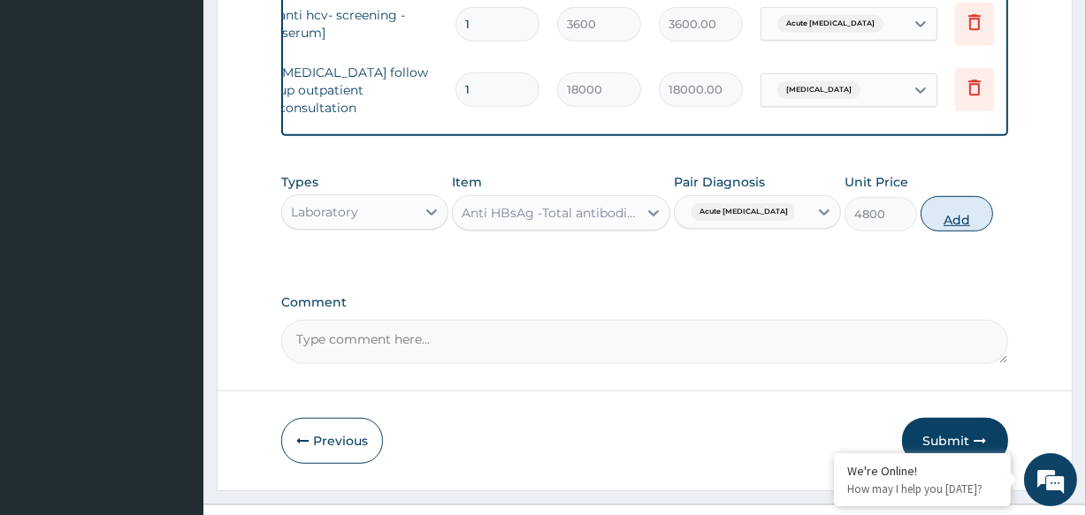
click at [939, 205] on button "Add" at bounding box center [956, 213] width 72 height 35
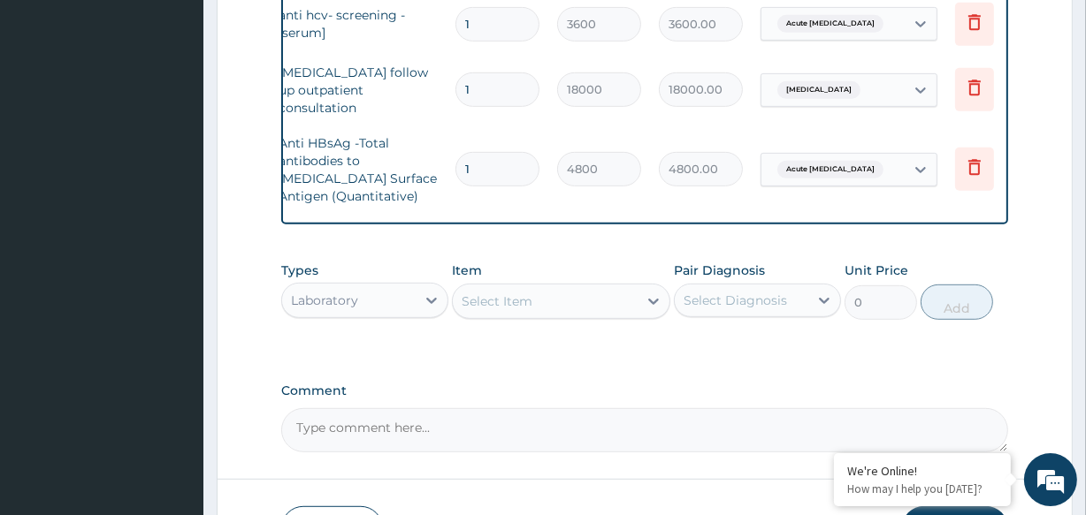
click at [503, 309] on div "Select Item" at bounding box center [496, 302] width 71 height 18
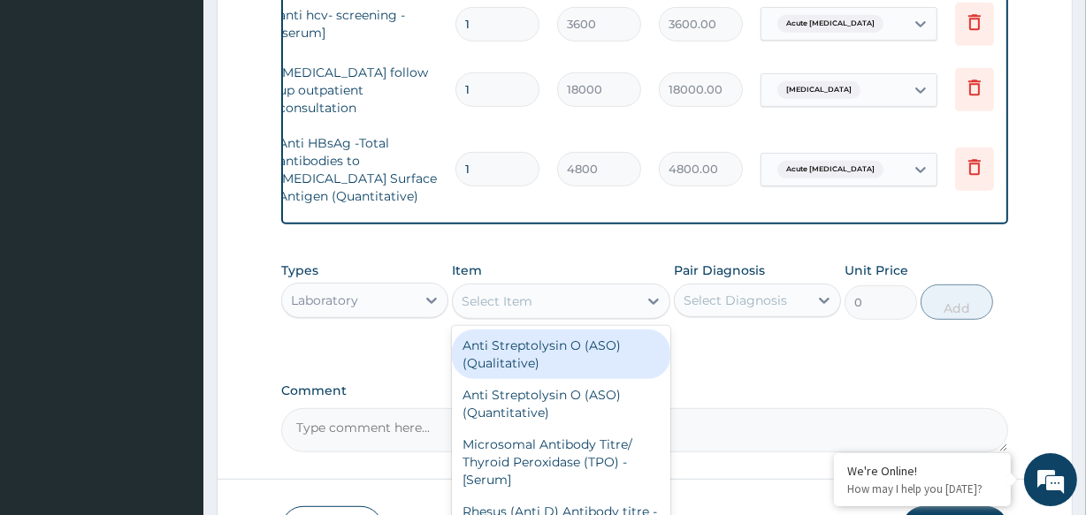
click at [516, 378] on div "Anti Streptolysin O (ASO) (Qualitative)" at bounding box center [560, 355] width 217 height 50
type input "7200"
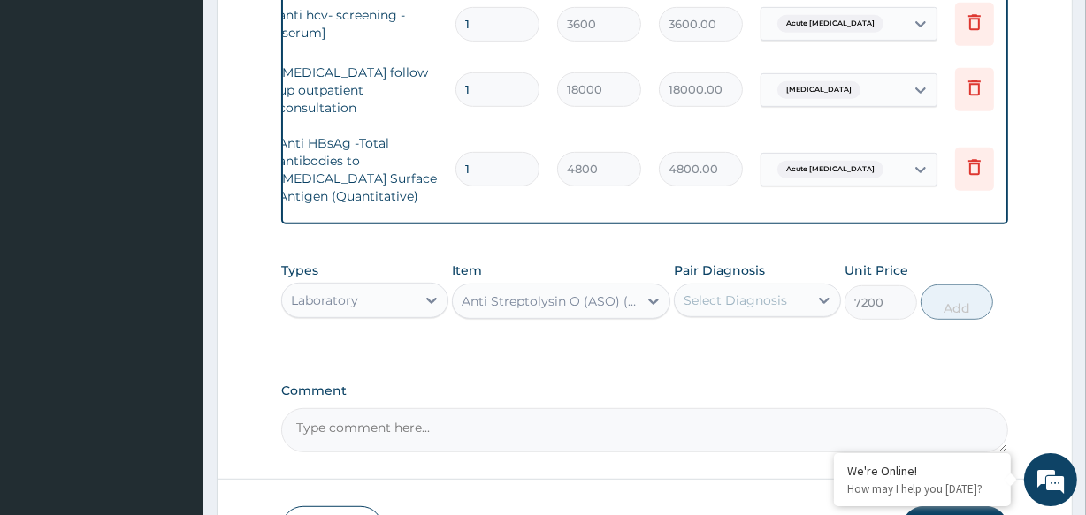
click at [371, 314] on div "Laboratory" at bounding box center [348, 300] width 133 height 28
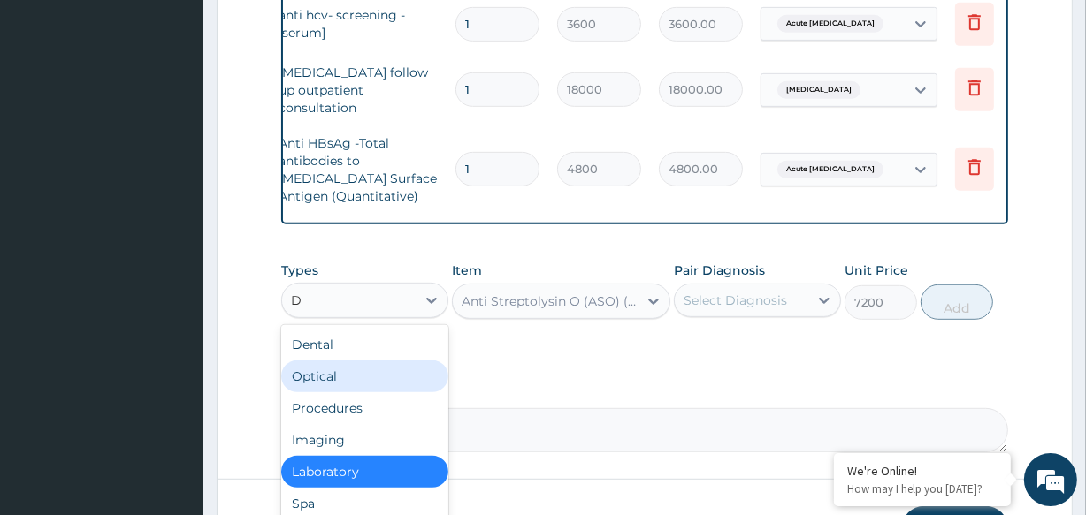
type input "DR"
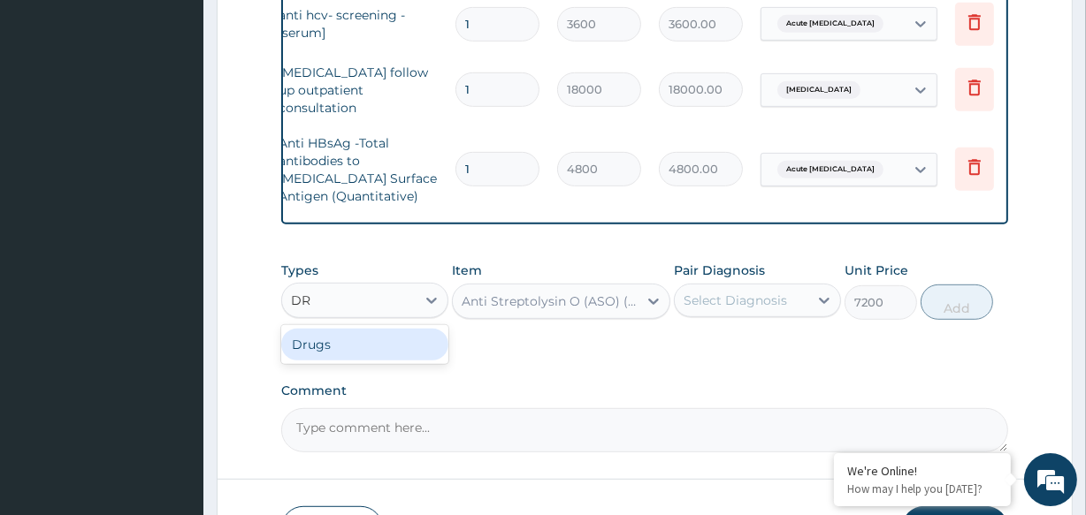
type input "0"
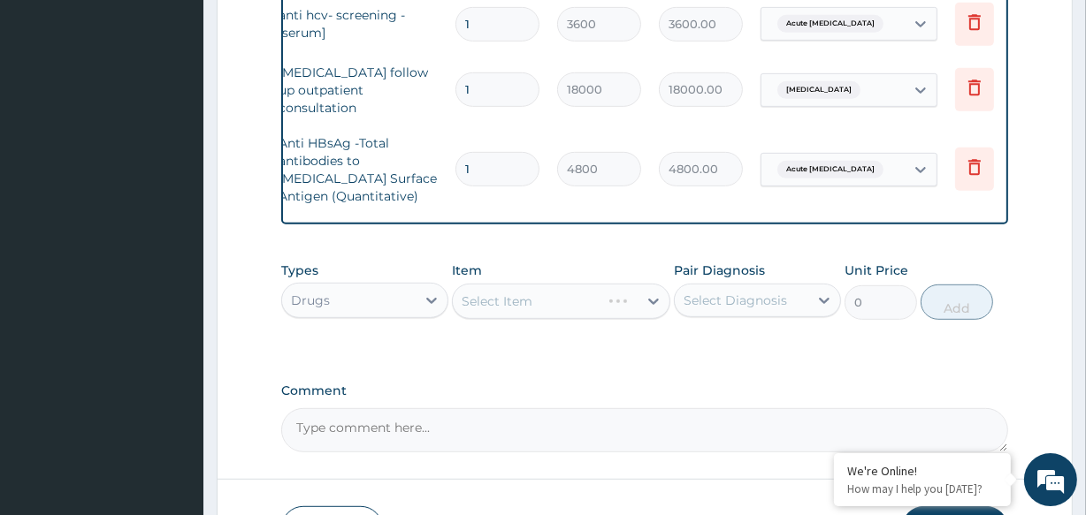
click at [551, 302] on div "Select Item" at bounding box center [560, 301] width 217 height 35
click at [570, 295] on div "Select Item" at bounding box center [560, 301] width 217 height 35
click at [570, 309] on div "Select Item" at bounding box center [545, 301] width 184 height 28
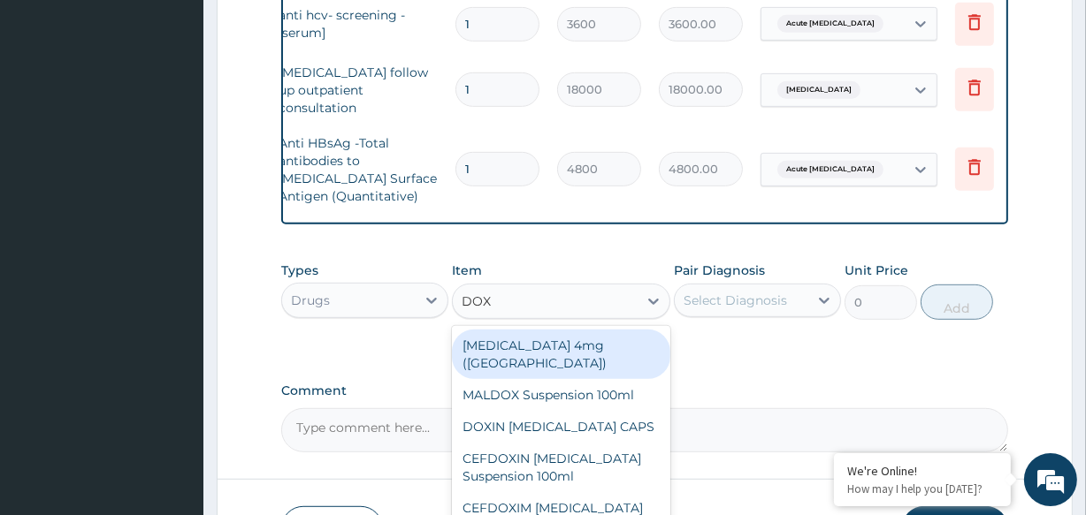
type input "DOXY"
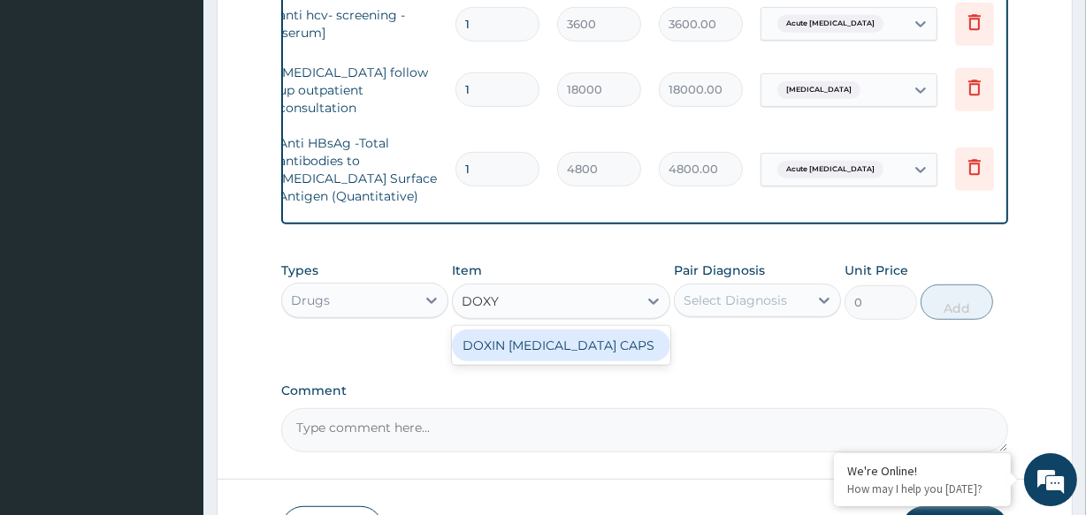
click at [575, 360] on div "DOXIN DOXYCYCLINE CAPS" at bounding box center [560, 346] width 217 height 32
type input "66"
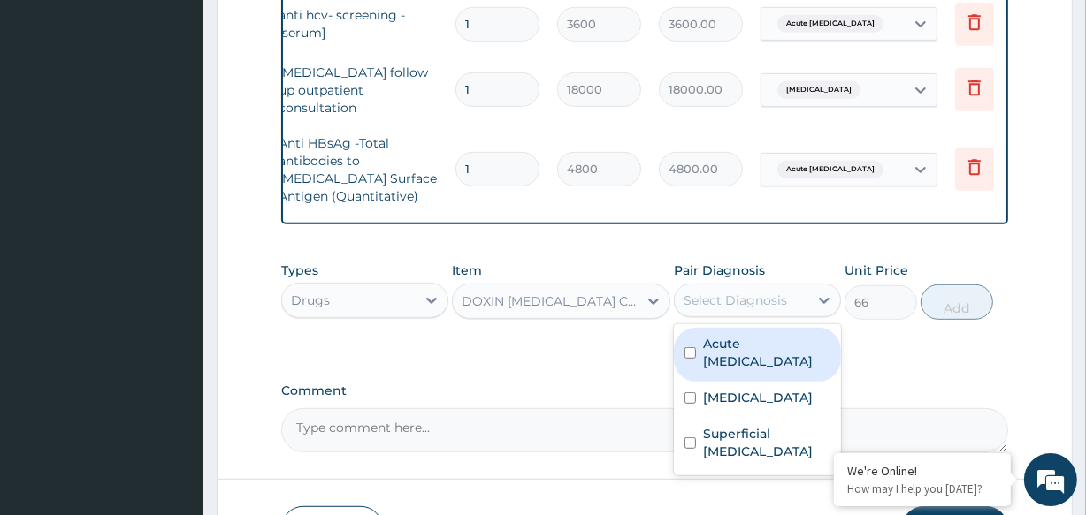
click at [723, 309] on div "Select Diagnosis" at bounding box center [734, 301] width 103 height 18
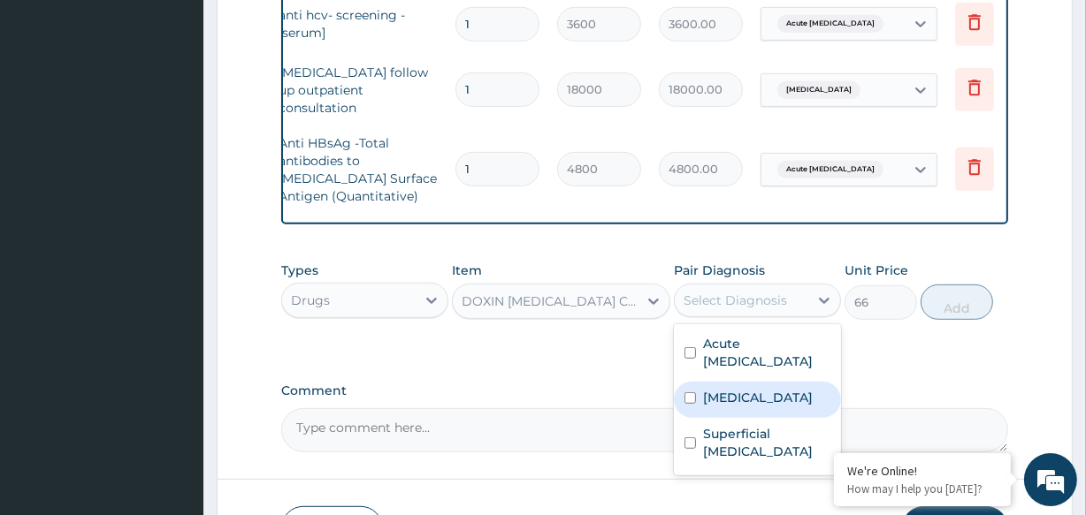
click at [720, 390] on label "Acne vulgaris" at bounding box center [758, 398] width 110 height 18
checkbox input "true"
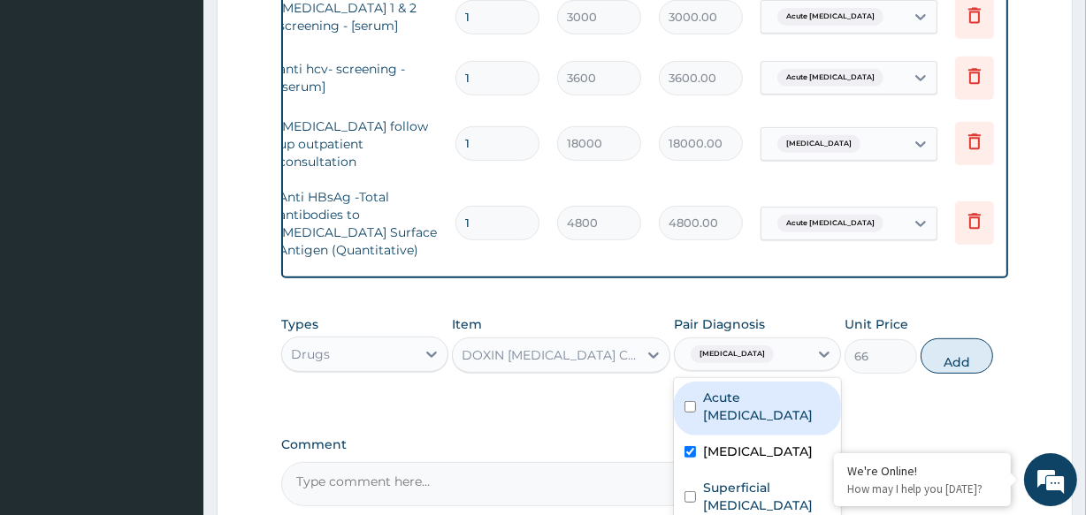
scroll to position [842, 0]
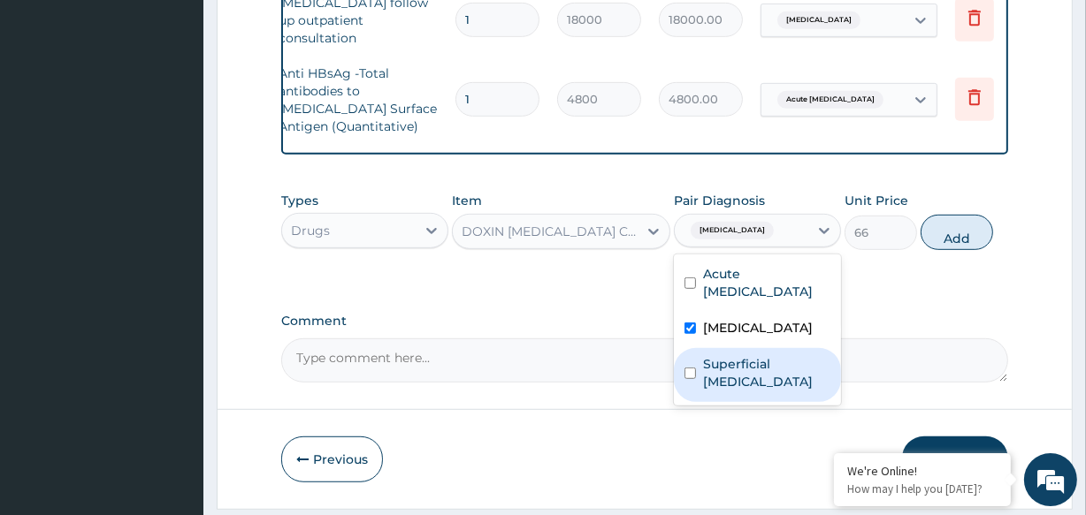
click at [700, 358] on div "Superficial acne vulgaris" at bounding box center [757, 375] width 167 height 54
checkbox input "true"
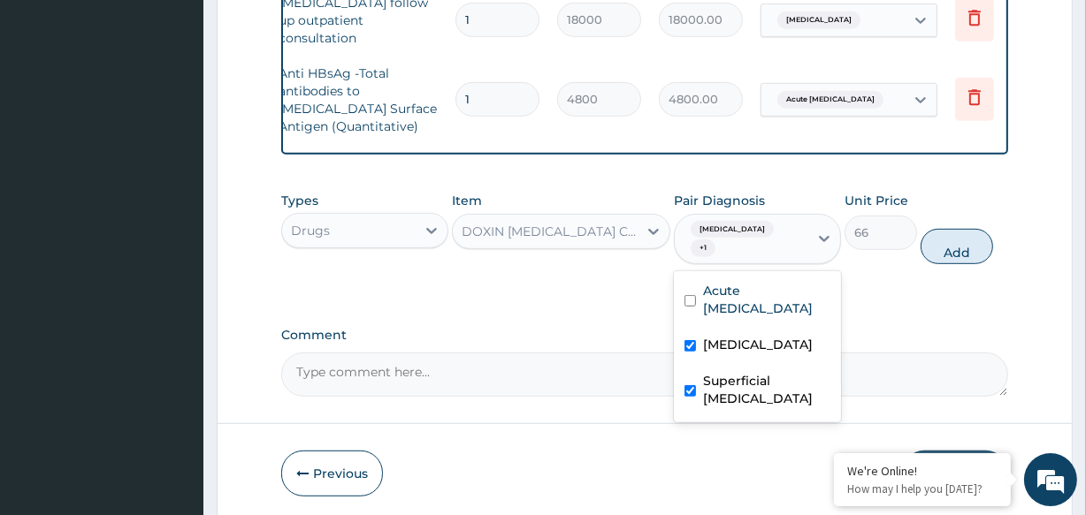
click at [690, 340] on input "checkbox" at bounding box center [689, 345] width 11 height 11
checkbox input "false"
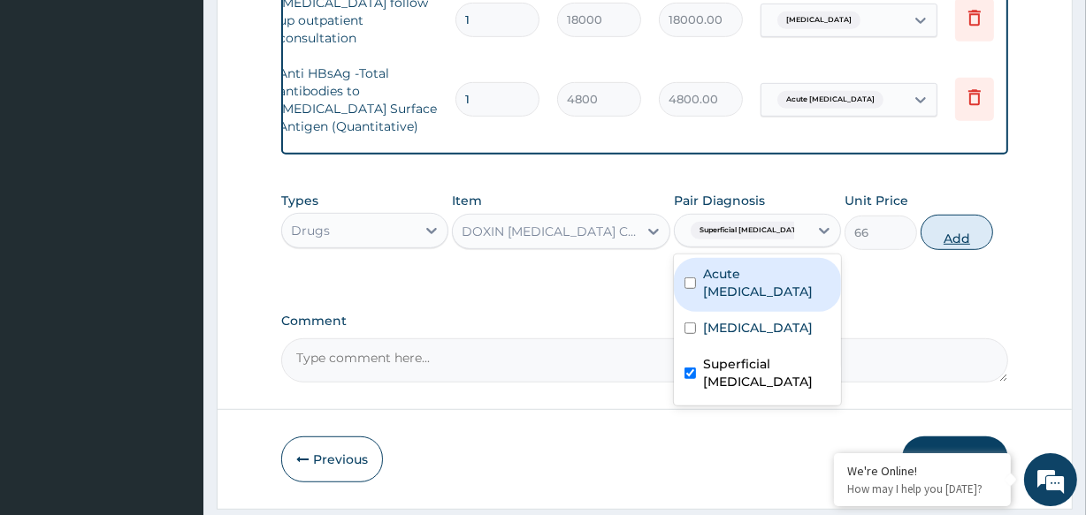
click at [943, 230] on button "Add" at bounding box center [956, 232] width 72 height 35
type input "0"
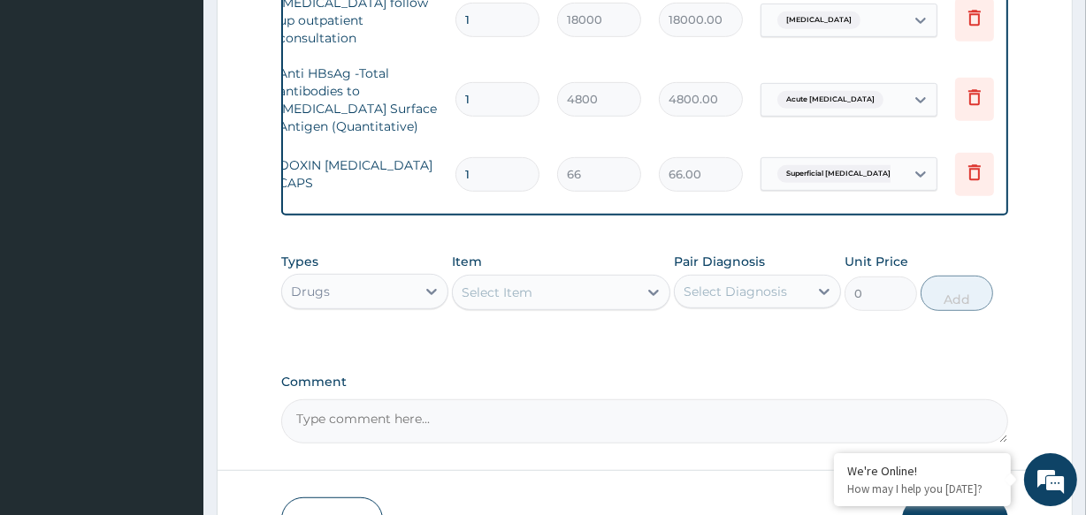
click at [513, 170] on input "1" at bounding box center [497, 174] width 84 height 34
type input "3"
type input "198.00"
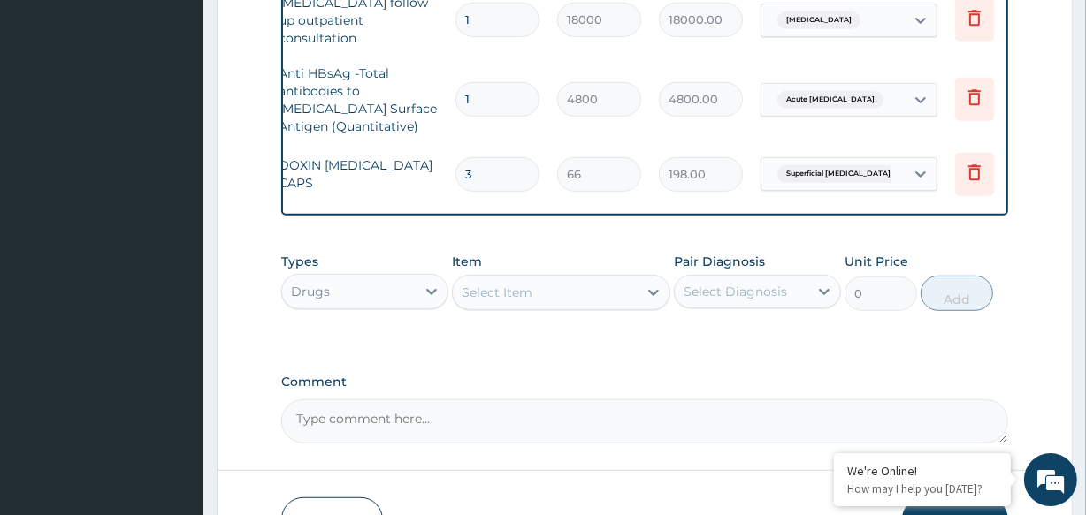
type input "30"
type input "1980.00"
type input "30"
click at [499, 194] on tr "N/A DOXIN DOXYCYCLINE CAPS 30 66 1980.00 Superficial acne vulgaris Delete" at bounding box center [601, 174] width 866 height 61
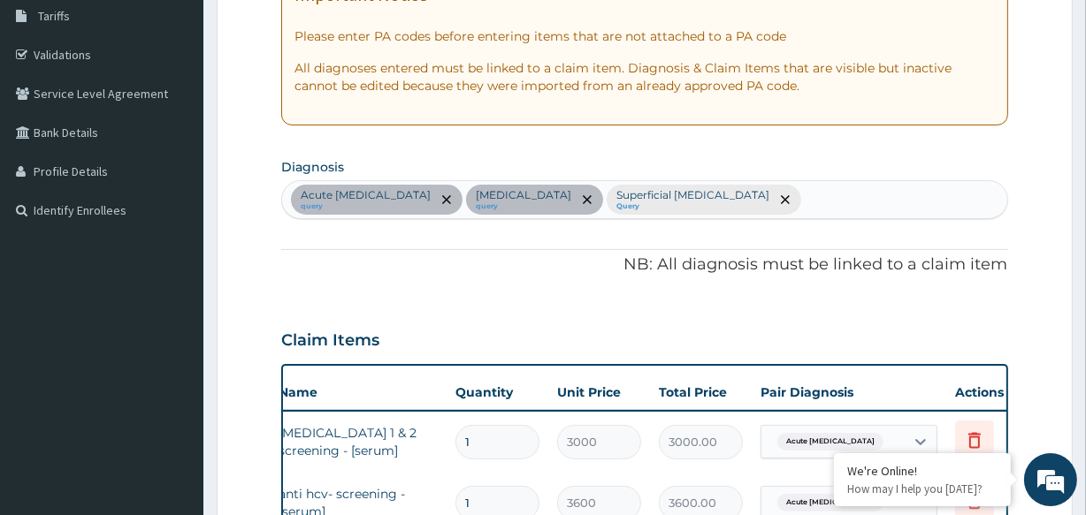
scroll to position [292, 0]
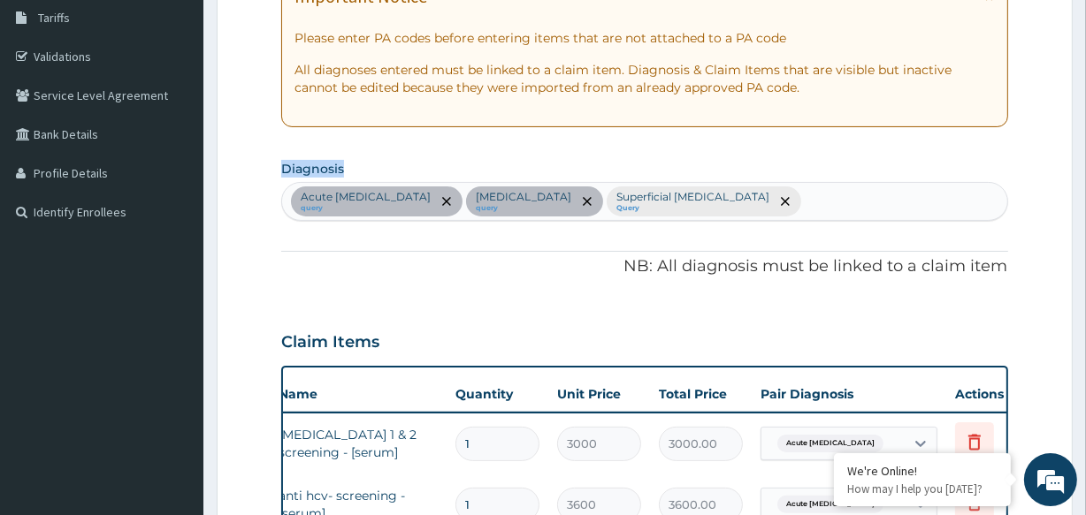
drag, startPoint x: 1085, startPoint y: 152, endPoint x: 1085, endPoint y: 108, distance: 44.2
click at [1085, 108] on section "Step 2 of 2 PA Code / Prescription Code Enter Code(Secondary Care Only) Encount…" at bounding box center [644, 461] width 882 height 1345
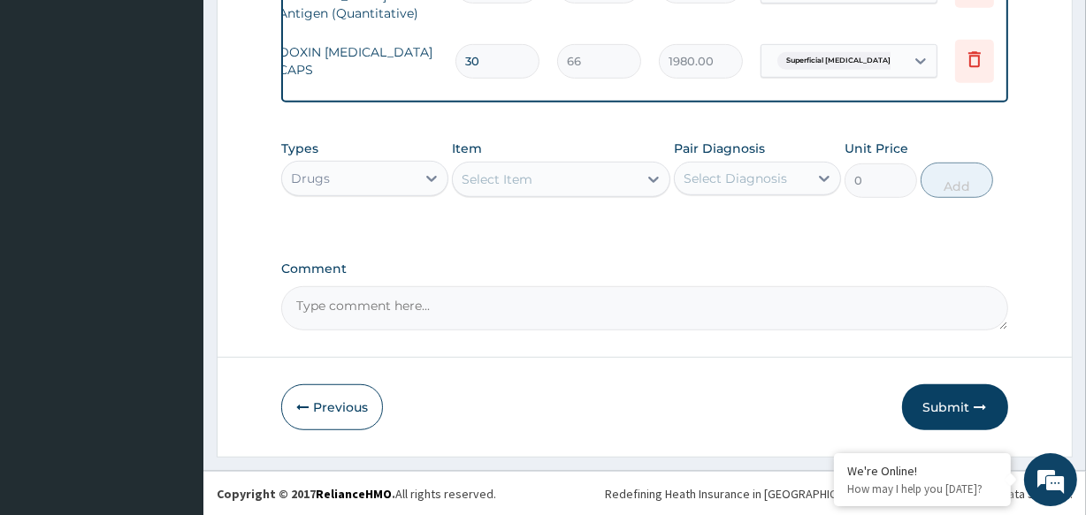
scroll to position [958, 0]
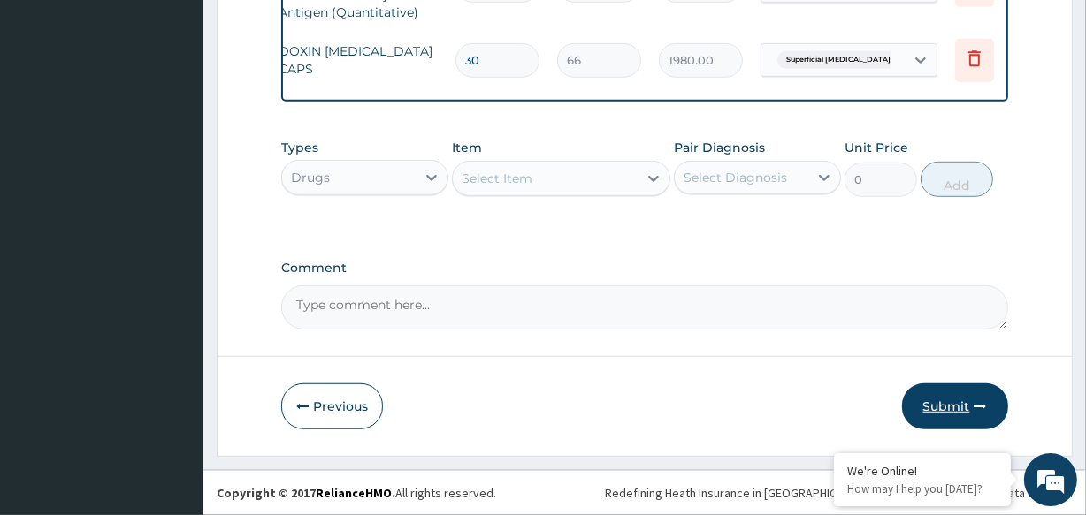
click at [943, 409] on button "Submit" at bounding box center [955, 407] width 106 height 46
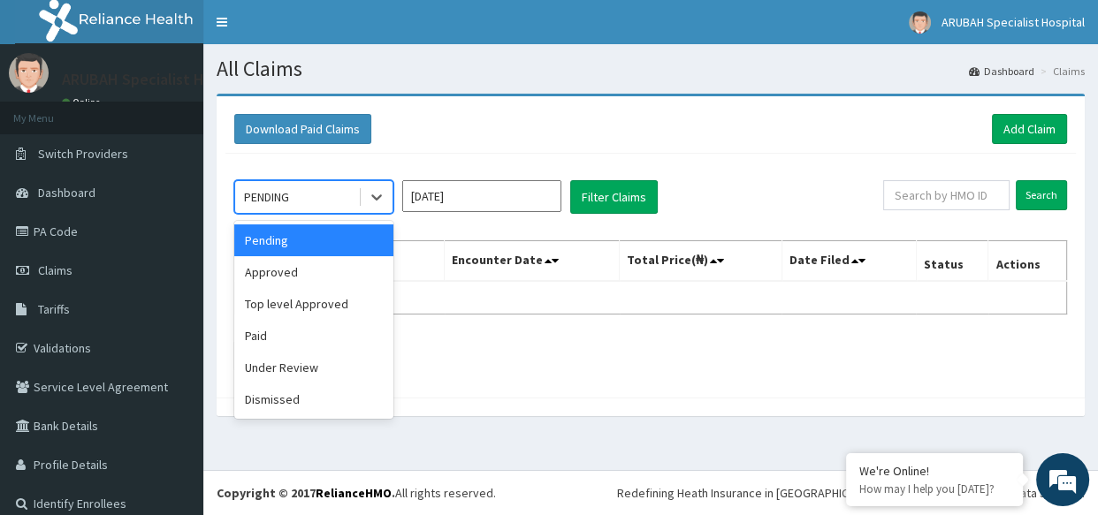
click at [354, 203] on div "PENDING" at bounding box center [296, 197] width 123 height 28
click at [345, 279] on div "Approved" at bounding box center [313, 272] width 159 height 32
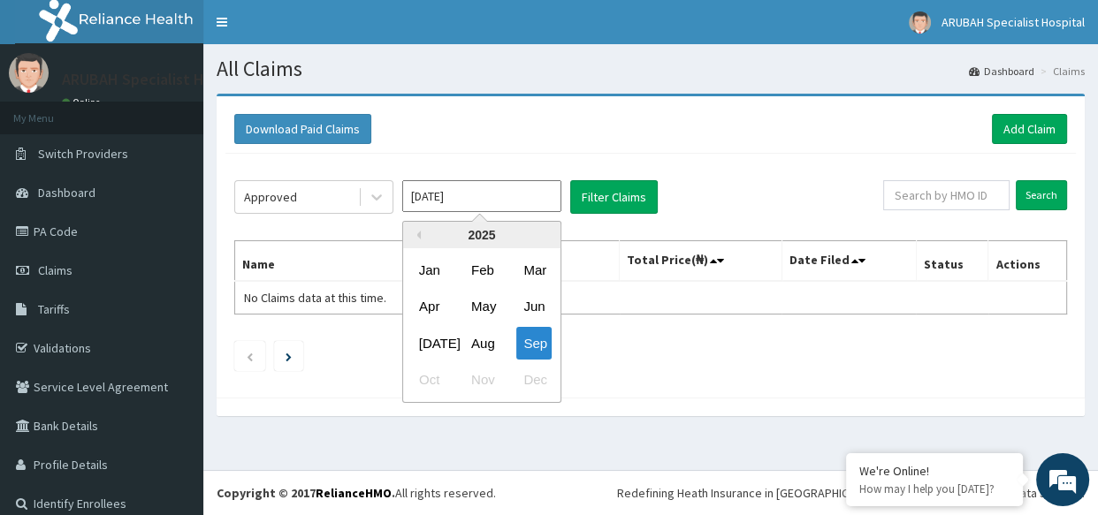
click at [491, 205] on input "Sep 2025" at bounding box center [481, 196] width 159 height 32
click at [477, 331] on div "Aug" at bounding box center [481, 343] width 35 height 33
type input "Aug 2025"
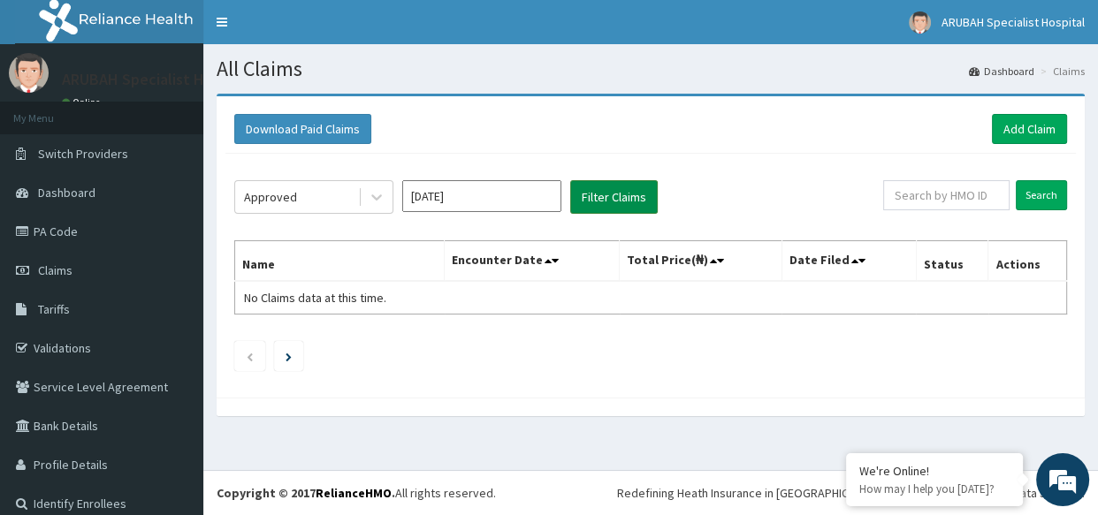
click at [598, 207] on button "Filter Claims" at bounding box center [614, 197] width 88 height 34
click at [598, 201] on button "Filter Claims" at bounding box center [614, 197] width 88 height 34
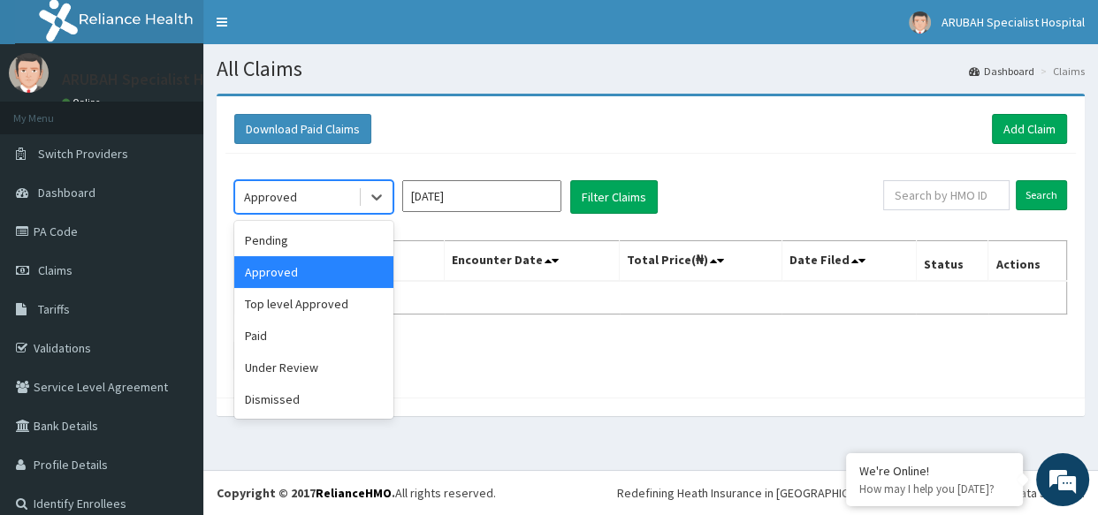
click at [352, 201] on div "Approved" at bounding box center [296, 197] width 123 height 28
click at [340, 242] on div "Pending" at bounding box center [313, 241] width 159 height 32
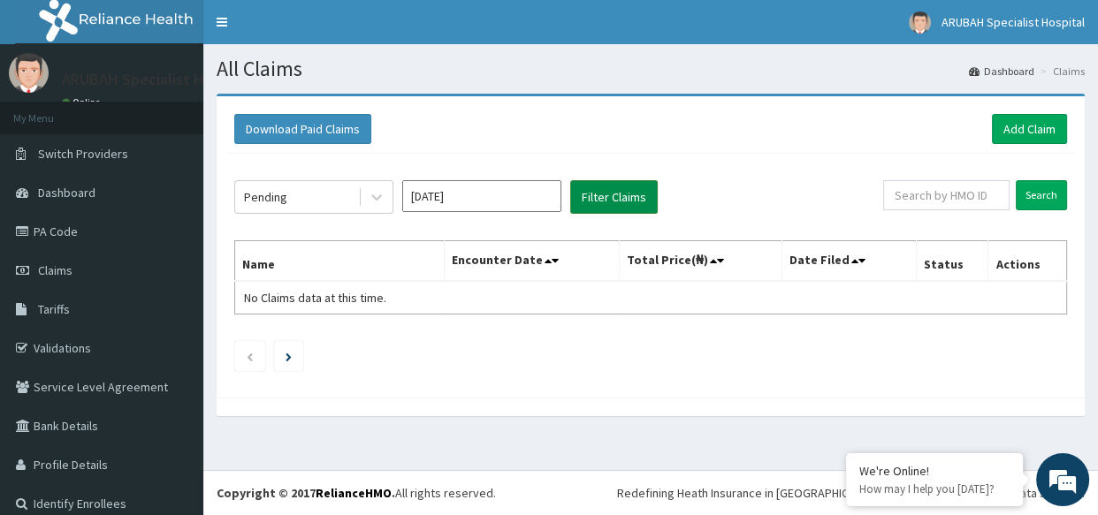
click at [608, 198] on button "Filter Claims" at bounding box center [614, 197] width 88 height 34
